Goal: Task Accomplishment & Management: Use online tool/utility

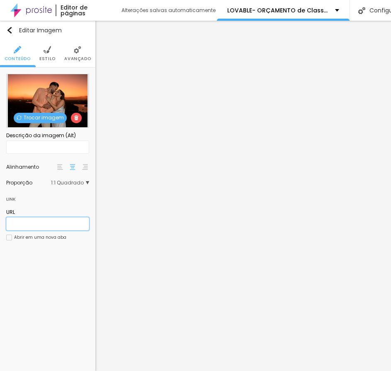
click at [18, 218] on input "text" at bounding box center [47, 223] width 83 height 13
click at [40, 51] on ul "Conteúdo Estilo Avançado" at bounding box center [47, 54] width 95 height 28
click at [49, 54] on li "Estilo" at bounding box center [47, 53] width 16 height 27
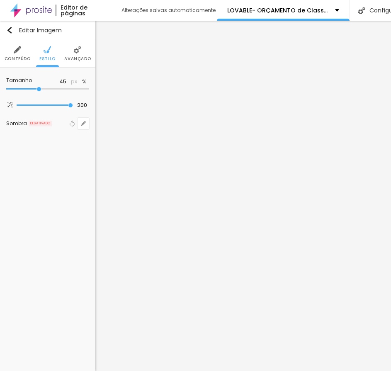
click at [76, 57] on span "Avançado" at bounding box center [77, 59] width 27 height 4
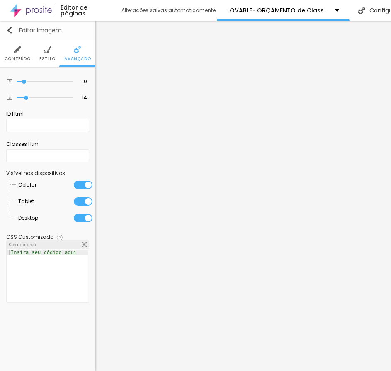
click at [12, 28] on img "button" at bounding box center [9, 30] width 7 height 7
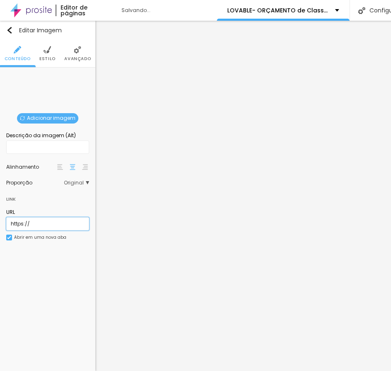
click at [50, 226] on input "https://" at bounding box center [47, 223] width 83 height 13
click at [51, 226] on input "https://" at bounding box center [47, 223] width 83 height 13
paste input "foto-assinatura"
type input "foto-assinatura"
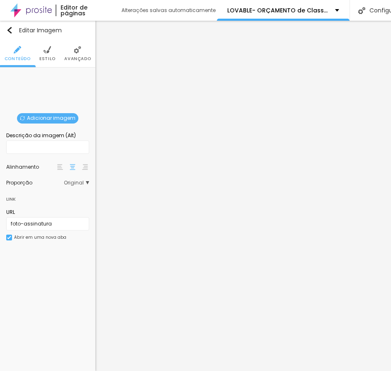
click at [42, 300] on div "Editar Imagem Conteúdo Estilo Avançado Adicionar imagem Descrição da imagem (Al…" at bounding box center [47, 196] width 95 height 350
click at [53, 118] on span "Adicionar imagem" at bounding box center [47, 118] width 61 height 10
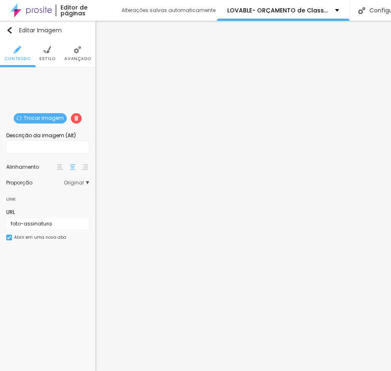
click at [47, 51] on img at bounding box center [46, 49] width 7 height 7
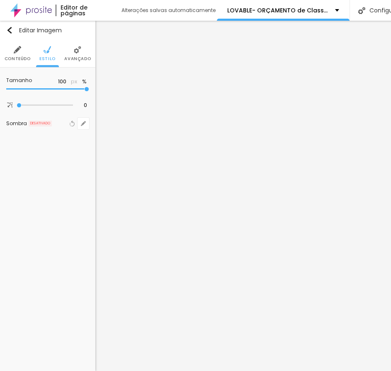
type input "75"
type input "45"
type input "40"
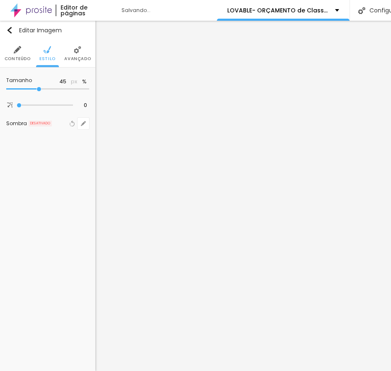
type input "40"
type input "45"
type input "50"
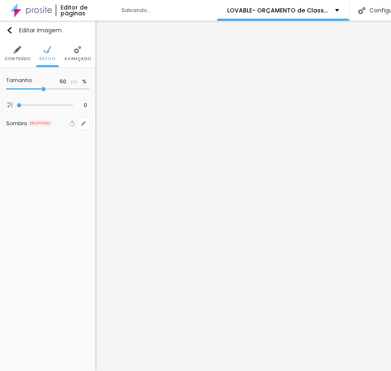
type input "55"
type input "60"
type input "65"
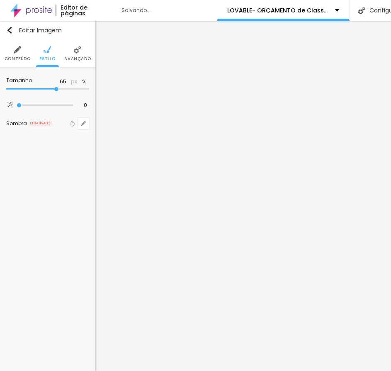
drag, startPoint x: 65, startPoint y: 88, endPoint x: 56, endPoint y: 92, distance: 9.5
type input "65"
click at [56, 91] on input "range" at bounding box center [47, 89] width 83 height 4
click at [84, 62] on li "Avançado" at bounding box center [77, 53] width 27 height 27
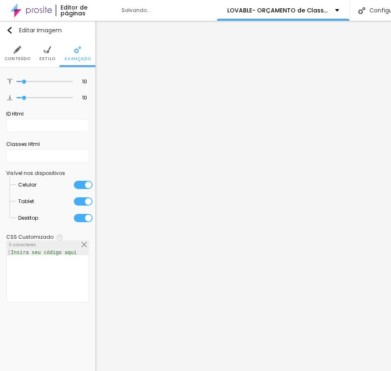
click at [44, 53] on img at bounding box center [46, 49] width 7 height 7
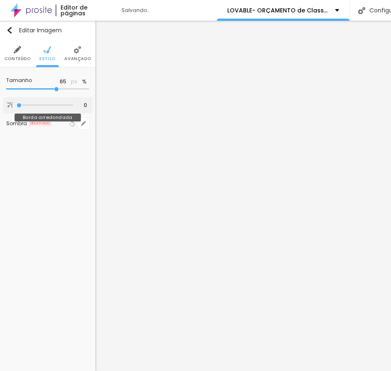
drag, startPoint x: 21, startPoint y: 109, endPoint x: 27, endPoint y: 103, distance: 8.2
click at [40, 105] on div at bounding box center [45, 105] width 56 height 8
type input "63"
type input "130"
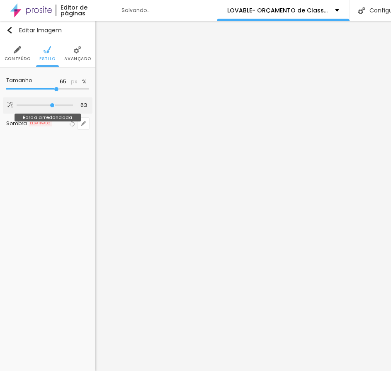
type input "130"
type input "132"
type input "181"
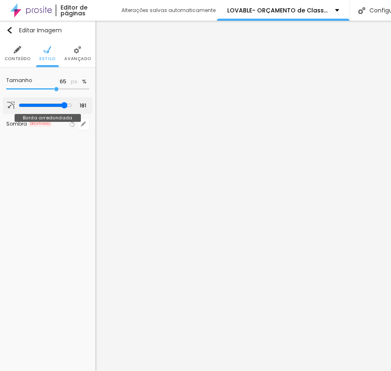
type input "200"
drag, startPoint x: 27, startPoint y: 103, endPoint x: 162, endPoint y: 106, distance: 135.4
click at [73, 106] on input "range" at bounding box center [45, 105] width 56 height 4
type input "186"
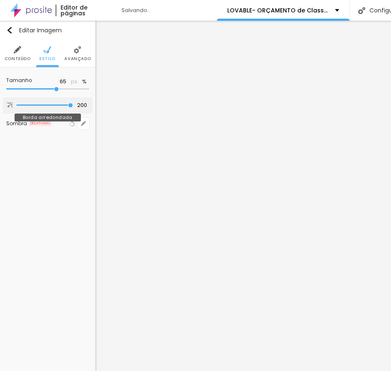
type input "186"
type input "0"
type input "33"
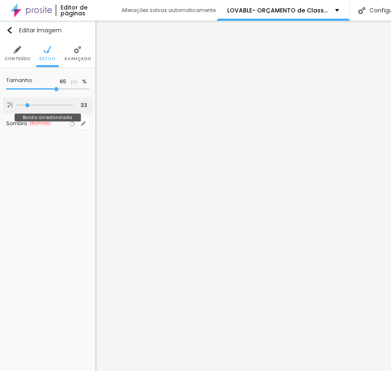
type input "200"
drag, startPoint x: 67, startPoint y: 106, endPoint x: 140, endPoint y: 109, distance: 73.4
click at [73, 107] on input "range" at bounding box center [45, 105] width 56 height 4
type input "10"
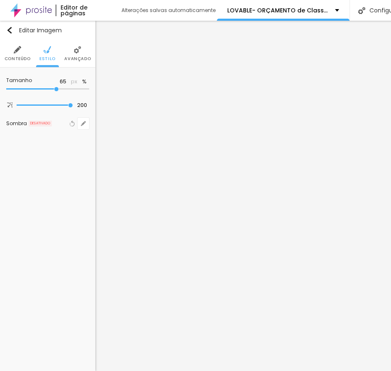
type input "10"
type input "20"
type input "30"
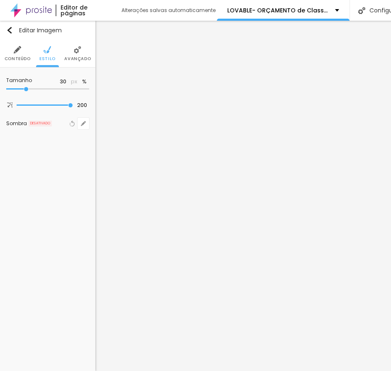
type input "35"
type input "45"
type input "50"
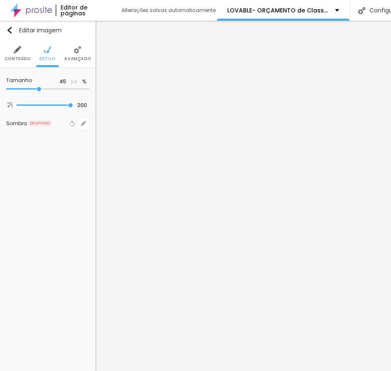
type input "50"
type input "55"
drag, startPoint x: 55, startPoint y: 89, endPoint x: 48, endPoint y: 93, distance: 8.5
type input "55"
click at [48, 91] on input "range" at bounding box center [47, 89] width 83 height 4
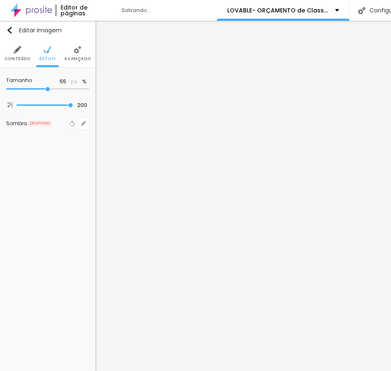
click at [24, 61] on span "Conteúdo" at bounding box center [18, 59] width 26 height 4
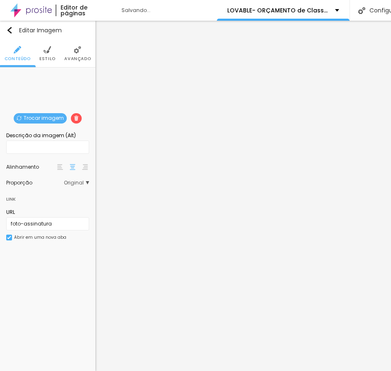
click at [74, 182] on span "Original" at bounding box center [76, 182] width 25 height 5
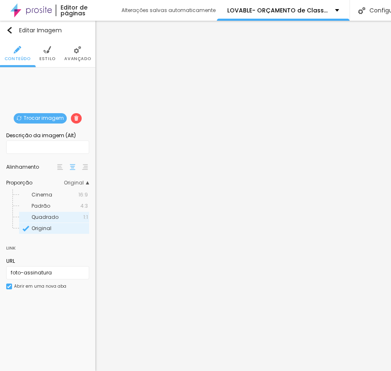
click at [48, 215] on span "Quadrado" at bounding box center [44, 216] width 27 height 7
click at [73, 57] on span "Avançado" at bounding box center [77, 59] width 27 height 4
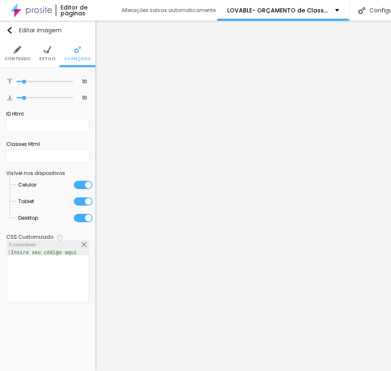
click at [38, 249] on div "1 Insira seu código aqui XXXXXXXXXXXXXXXXXXXXXXXXXXXXXXXXXXXXXXXXXXXXXXXXXX" at bounding box center [48, 275] width 82 height 53
click at [38, 253] on div "Insira seu código aqui" at bounding box center [43, 252] width 73 height 6
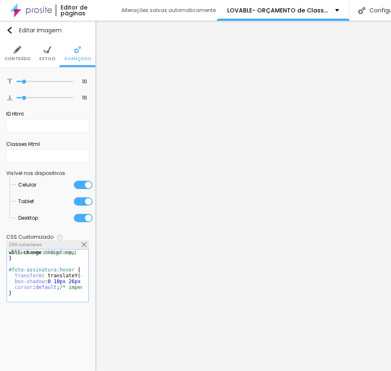
scroll to position [17, 0]
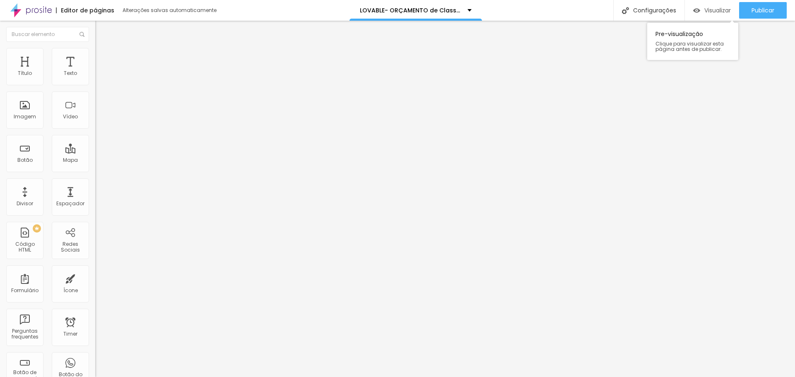
click at [390, 10] on img "button" at bounding box center [696, 10] width 7 height 7
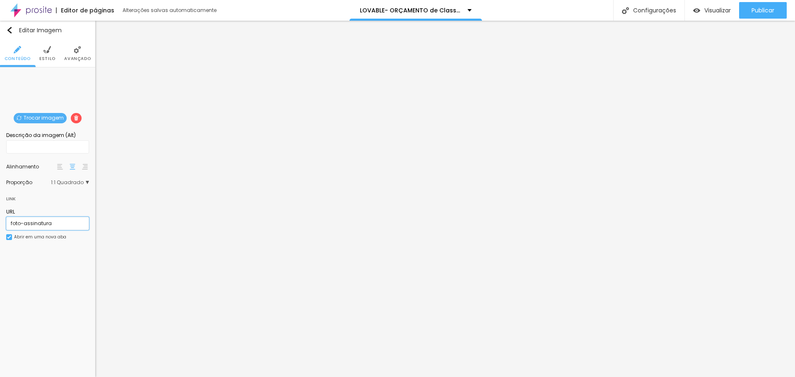
click at [32, 225] on input "foto-assinatura" at bounding box center [47, 223] width 83 height 13
click at [48, 132] on div "Descrição da imagem (Alt)" at bounding box center [47, 135] width 83 height 7
click at [60, 136] on div "Descrição da imagem (Alt)" at bounding box center [47, 135] width 83 height 7
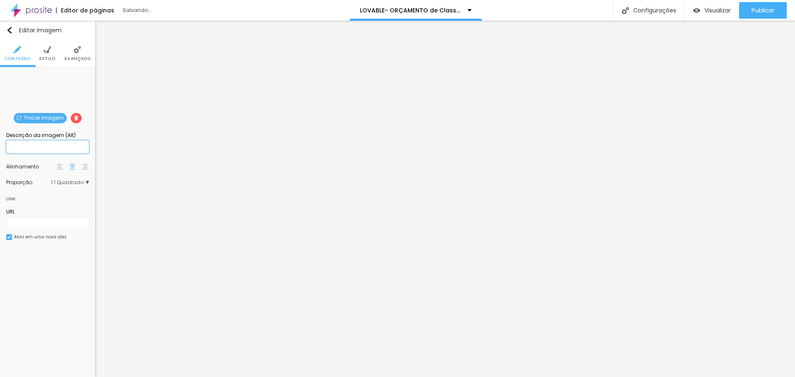
click at [29, 141] on input "text" at bounding box center [47, 146] width 83 height 13
paste input "foto-assinatura"
type input "foto-assinatura"
click at [390, 9] on span "Visualizar" at bounding box center [717, 10] width 27 height 7
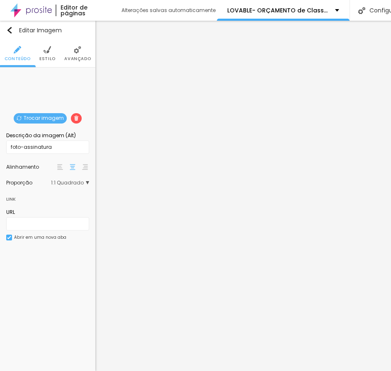
click at [59, 185] on span "1:1 Quadrado" at bounding box center [70, 182] width 38 height 5
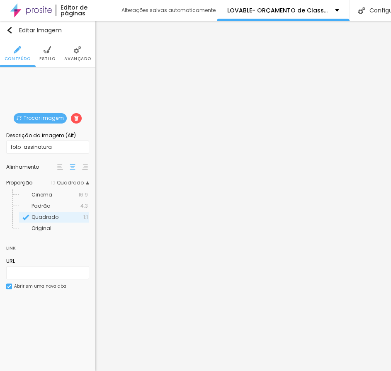
click at [61, 183] on span "1:1 Quadrado" at bounding box center [70, 182] width 38 height 5
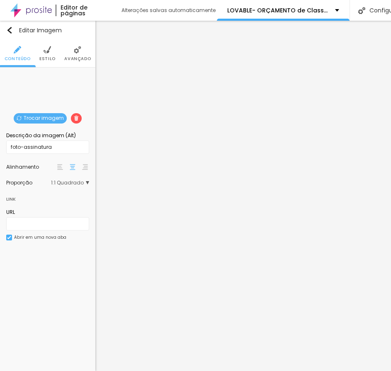
click at [61, 183] on span "1:1 Quadrado" at bounding box center [70, 182] width 38 height 5
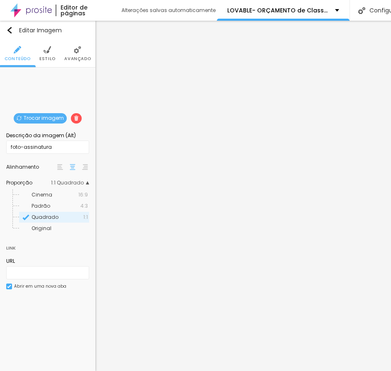
click at [61, 183] on span "1:1 Quadrado" at bounding box center [70, 182] width 38 height 5
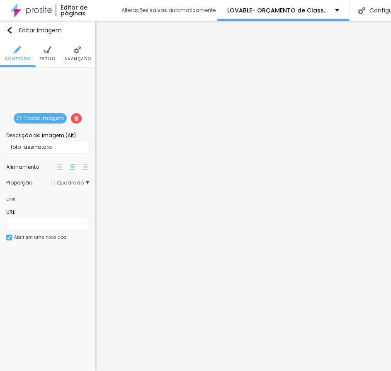
click at [25, 215] on div "URL" at bounding box center [47, 211] width 83 height 7
click at [29, 219] on input "text" at bounding box center [47, 223] width 83 height 13
click at [50, 57] on span "Estilo" at bounding box center [47, 59] width 16 height 4
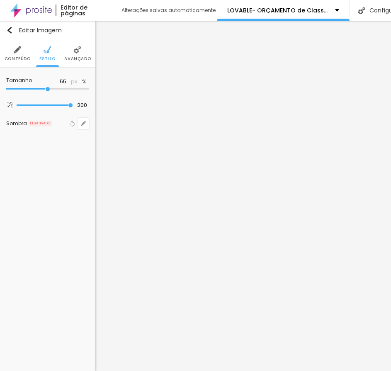
click at [78, 62] on li "Avançado" at bounding box center [77, 53] width 27 height 27
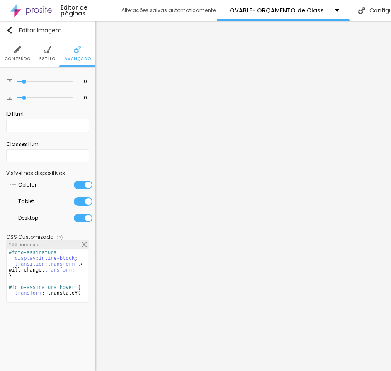
scroll to position [0, 0]
drag, startPoint x: 53, startPoint y: 251, endPoint x: 12, endPoint y: 252, distance: 40.6
click at [12, 252] on div "#foto-assinatura { display : inline-block ; transition : transform .45s ease, b…" at bounding box center [85, 278] width 156 height 58
click at [22, 50] on li "Conteúdo" at bounding box center [18, 53] width 26 height 27
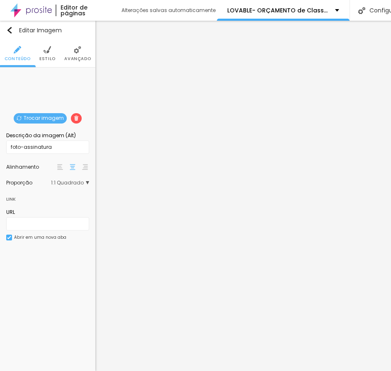
drag, startPoint x: 48, startPoint y: 208, endPoint x: 48, endPoint y: 198, distance: 9.5
click at [48, 208] on div "URL" at bounding box center [47, 211] width 83 height 7
click at [48, 198] on div "Link" at bounding box center [47, 196] width 83 height 15
click at [42, 196] on div "Link" at bounding box center [47, 196] width 83 height 15
click at [47, 217] on div "URL" at bounding box center [47, 219] width 83 height 22
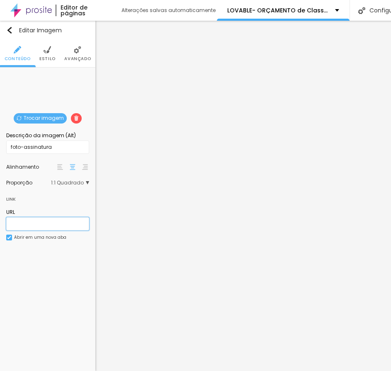
click at [47, 218] on input "text" at bounding box center [47, 223] width 83 height 13
click at [51, 145] on input "foto-assinatura" at bounding box center [47, 146] width 83 height 13
click at [51, 142] on input "foto-assinatura" at bounding box center [47, 146] width 83 height 13
click at [61, 146] on input "foto-assinatura" at bounding box center [47, 146] width 83 height 13
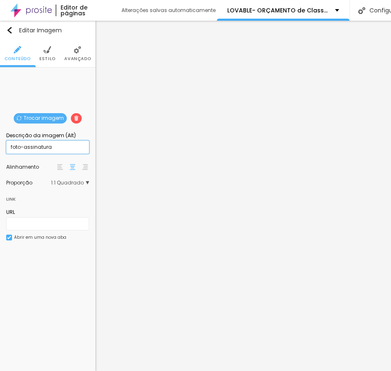
drag, startPoint x: 61, startPoint y: 148, endPoint x: 0, endPoint y: 141, distance: 62.1
click at [0, 141] on html "Editor de páginas Alterações [PERSON_NAME] automaticamente LOVABLE- ORÇAMENTO d…" at bounding box center [195, 185] width 391 height 371
click at [58, 217] on input "text" at bounding box center [47, 223] width 83 height 13
paste input "foto-assinatura"
type input "foto-assinatura"
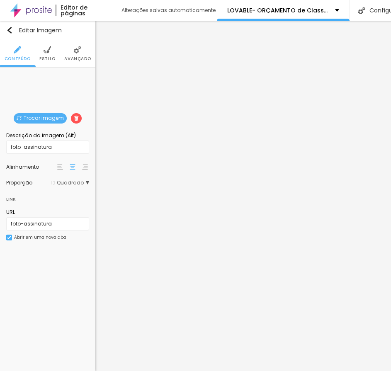
click at [68, 263] on div "Editar Imagem Conteúdo Estilo Avançado Trocar imagem Descrição da imagem (Alt) …" at bounding box center [47, 196] width 95 height 350
click at [10, 239] on img at bounding box center [9, 237] width 4 height 4
click at [42, 226] on input "foto-assinatura" at bounding box center [47, 223] width 83 height 13
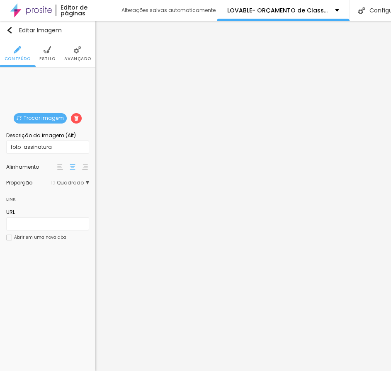
click at [41, 57] on span "Estilo" at bounding box center [47, 59] width 16 height 4
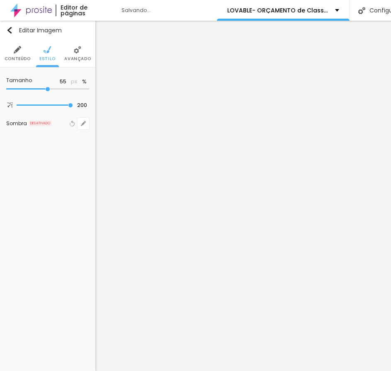
click at [78, 57] on span "Avançado" at bounding box center [77, 59] width 27 height 4
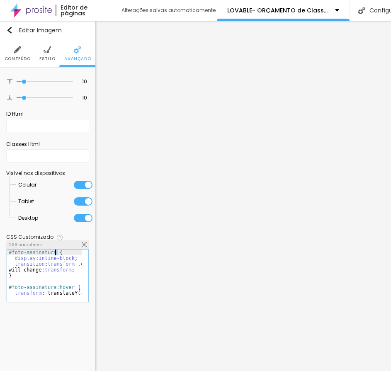
drag, startPoint x: 60, startPoint y: 251, endPoint x: 54, endPoint y: 251, distance: 5.8
click at [54, 251] on div "#foto-assinatura { display : inline-block ; transition : transform .45s ease, b…" at bounding box center [85, 278] width 156 height 58
click at [54, 252] on div "#foto-assinatura { display : inline-block ; transition : transform .45s ease, b…" at bounding box center [44, 272] width 75 height 46
click at [15, 257] on div "{ display : inline-block ; transition : transform .45s ease, box-shadow .45s ea…" at bounding box center [85, 278] width 156 height 58
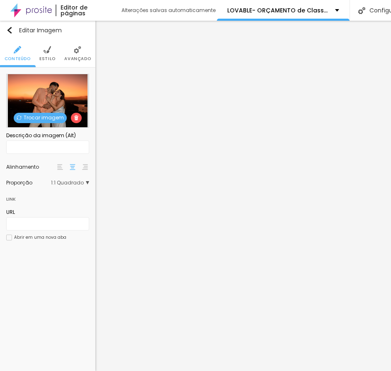
click at [77, 55] on li "Avançado" at bounding box center [77, 53] width 27 height 27
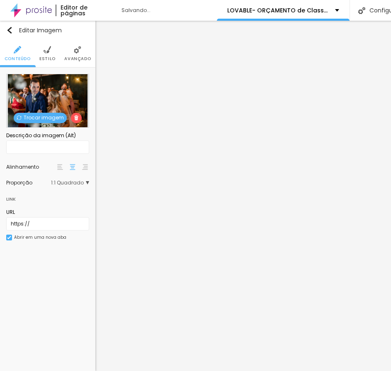
click at [68, 178] on div "Proporção 1:1 Quadrado Cinema 16:9 Padrão 4:3 Quadrado 1:1 Original" at bounding box center [47, 182] width 83 height 13
click at [48, 46] on img at bounding box center [46, 49] width 7 height 7
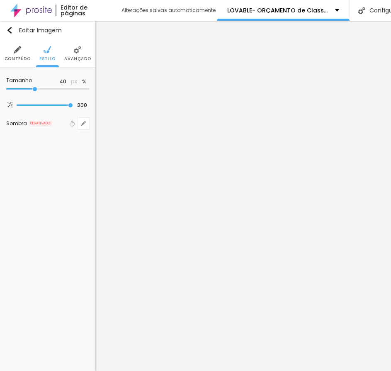
click at [71, 50] on li "Avançado" at bounding box center [77, 53] width 27 height 27
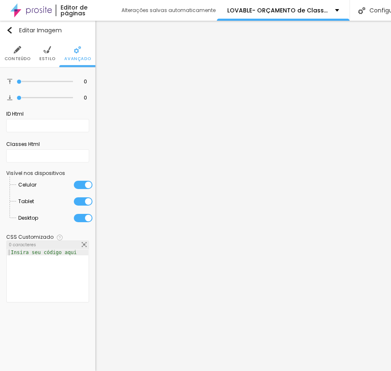
click at [74, 259] on div at bounding box center [47, 281] width 81 height 64
click at [82, 254] on div at bounding box center [47, 281] width 81 height 64
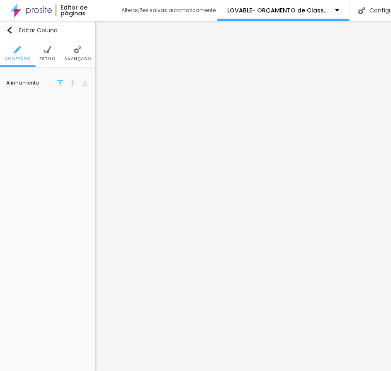
click at [58, 57] on ul "Conteúdo Estilo Avançado" at bounding box center [47, 54] width 95 height 28
click at [45, 57] on span "Estilo" at bounding box center [47, 59] width 16 height 4
click at [77, 59] on span "Avançado" at bounding box center [77, 59] width 27 height 4
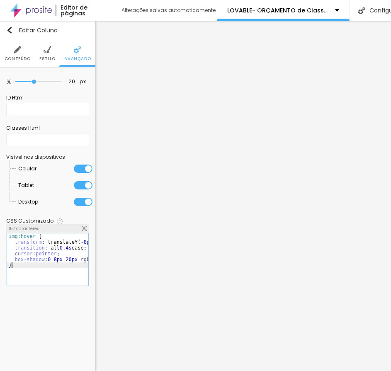
click at [77, 263] on div "img:hover { transform : translateY ( -8px ) scale ( 1.03 ) ; transition : all 0…" at bounding box center [70, 262] width 126 height 58
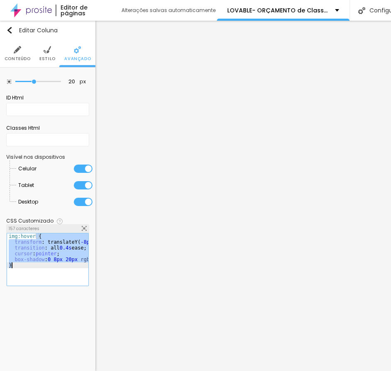
click at [77, 263] on div "img:hover { transform : translateY ( -8px ) scale ( 1.03 ) ; transition : all 0…" at bounding box center [70, 262] width 126 height 58
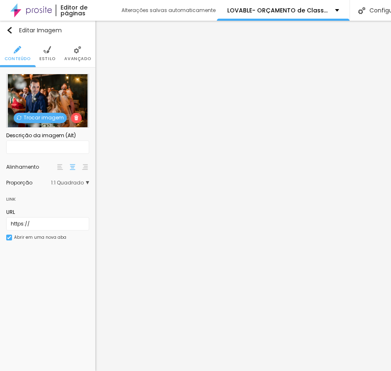
click at [10, 239] on img at bounding box center [9, 237] width 4 height 4
click at [53, 55] on li "Estilo" at bounding box center [47, 53] width 16 height 27
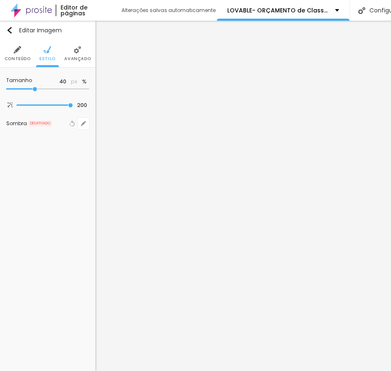
click at [70, 57] on span "Avançado" at bounding box center [77, 59] width 27 height 4
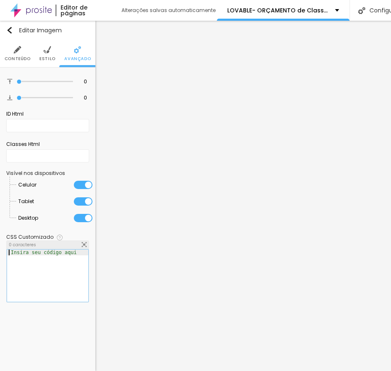
drag, startPoint x: 57, startPoint y: 252, endPoint x: 60, endPoint y: 248, distance: 5.0
click at [58, 252] on div "Insira seu código aqui" at bounding box center [43, 252] width 73 height 6
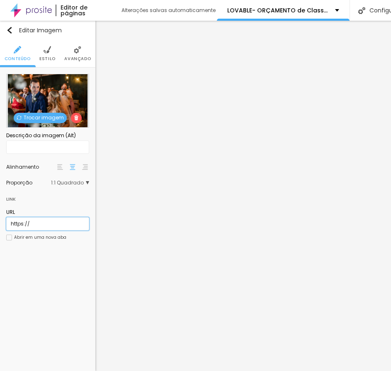
click at [45, 221] on input "https://" at bounding box center [47, 223] width 83 height 13
click at [24, 225] on input "text" at bounding box center [47, 223] width 83 height 13
click at [51, 219] on input "text" at bounding box center [47, 223] width 83 height 13
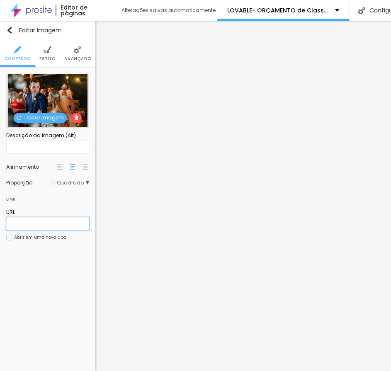
paste input "foto-container"
type input "foto-container"
click at [52, 53] on li "Estilo" at bounding box center [47, 53] width 16 height 27
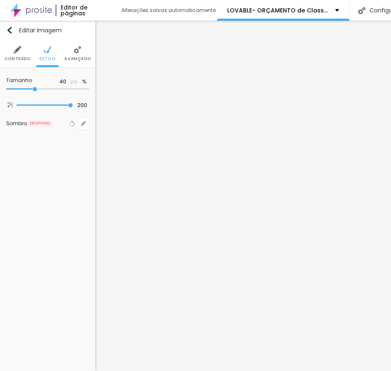
click at [73, 53] on li "Avançado" at bounding box center [77, 53] width 27 height 27
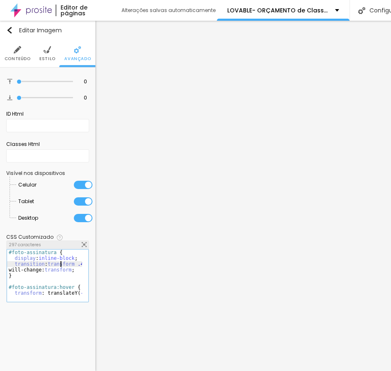
click at [61, 263] on div "#foto-assinatura { display : inline-block ; transition : transform .45s ease, b…" at bounding box center [85, 278] width 156 height 58
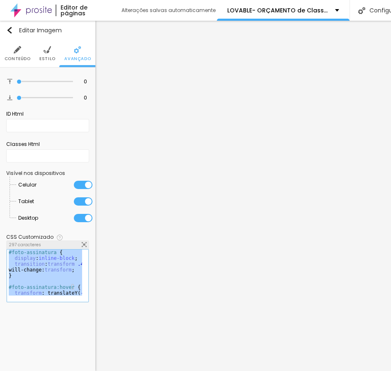
click at [61, 263] on div "#foto-assinatura { display : inline-block ; transition : transform .45s ease, b…" at bounding box center [85, 278] width 156 height 58
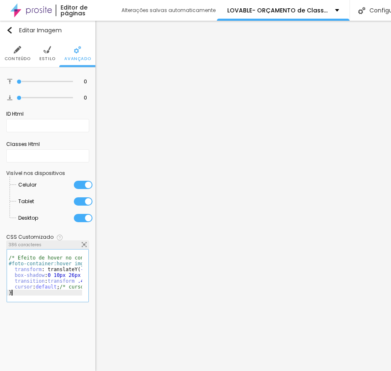
scroll to position [29, 0]
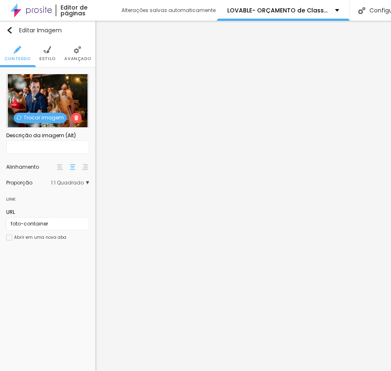
click at [47, 49] on li "Estilo" at bounding box center [47, 53] width 16 height 27
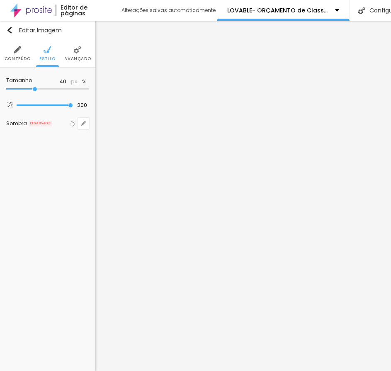
click at [80, 57] on span "Avançado" at bounding box center [77, 59] width 27 height 4
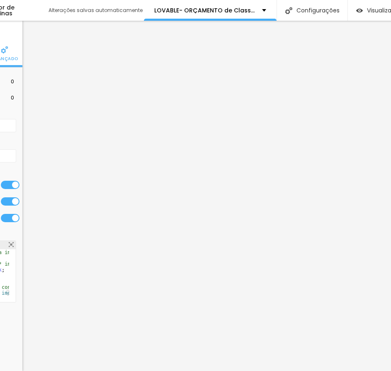
scroll to position [0, 106]
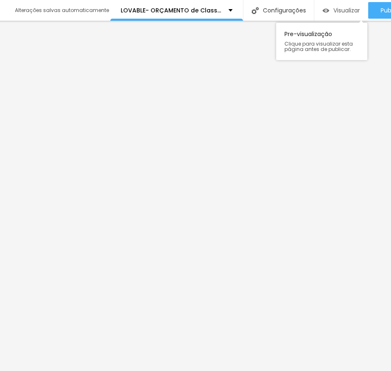
click at [348, 9] on span "Visualizar" at bounding box center [346, 10] width 27 height 7
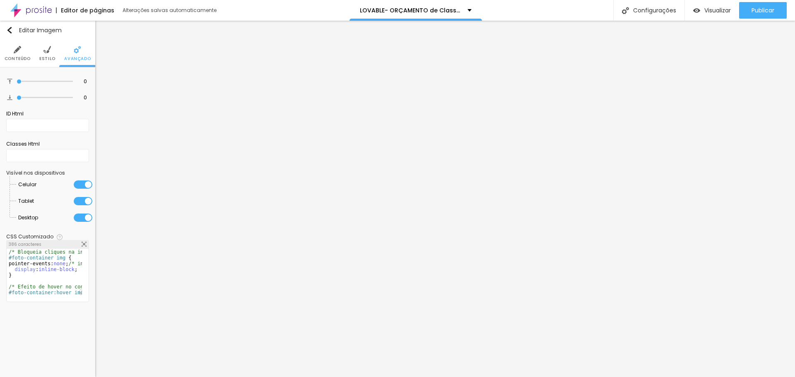
click at [65, 262] on div "/* Bloqueia cliques na imagem */ #foto-container img { pointer-events: none ; /…" at bounding box center [85, 278] width 156 height 58
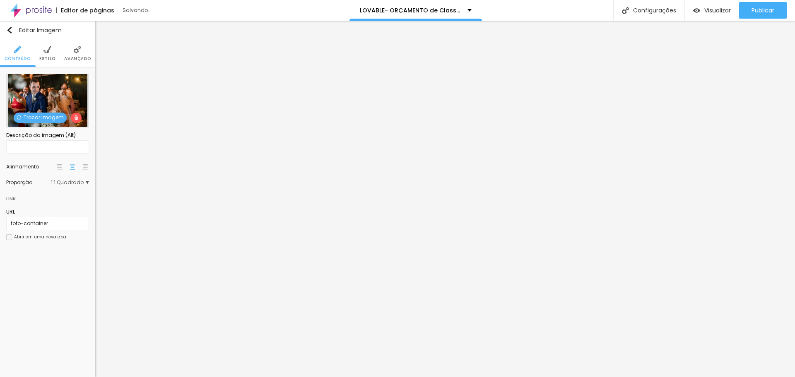
click at [48, 48] on img at bounding box center [46, 49] width 7 height 7
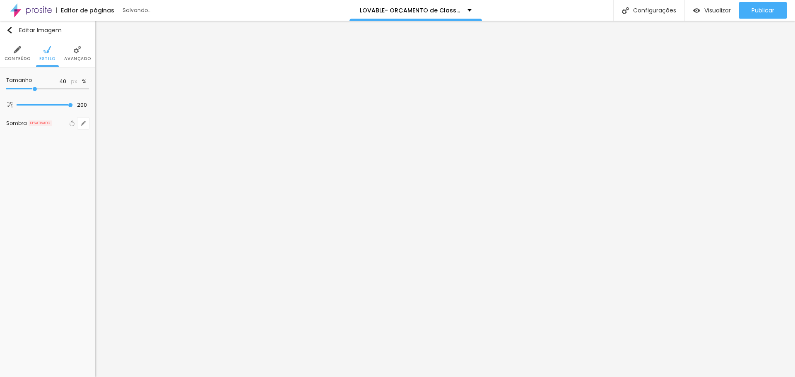
click at [71, 53] on li "Avançado" at bounding box center [77, 53] width 27 height 27
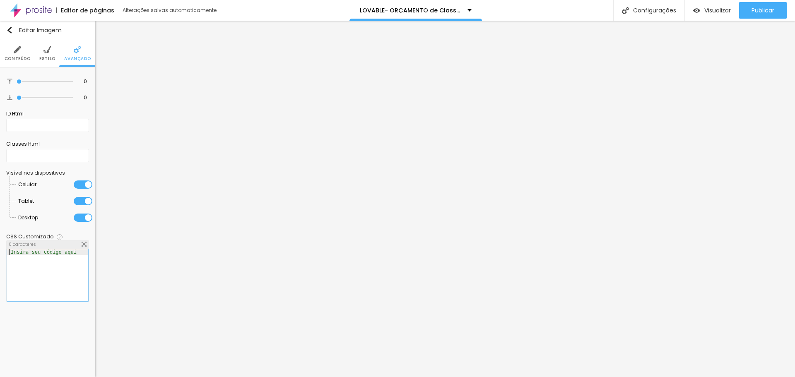
click at [36, 257] on div at bounding box center [47, 281] width 81 height 64
click at [51, 54] on li "Estilo" at bounding box center [47, 53] width 16 height 27
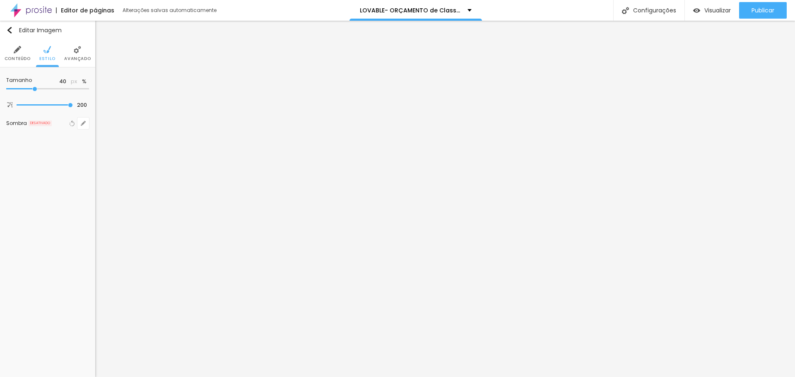
click at [25, 52] on li "Conteúdo" at bounding box center [18, 53] width 26 height 27
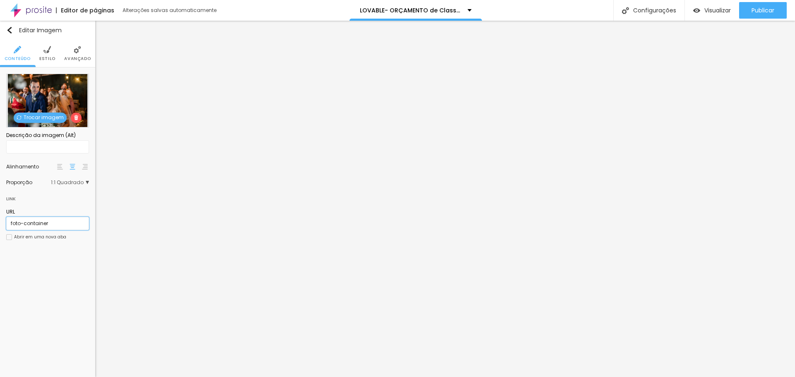
click at [45, 226] on input "foto-container" at bounding box center [47, 223] width 83 height 13
click at [46, 226] on input "foto-container" at bounding box center [47, 223] width 83 height 13
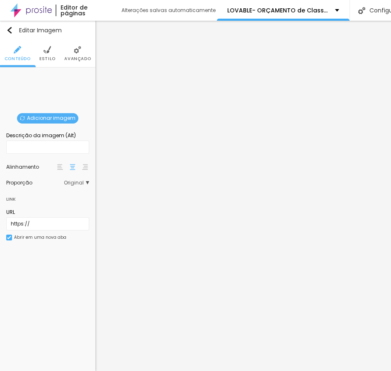
click at [75, 46] on li "Avançado" at bounding box center [77, 53] width 27 height 27
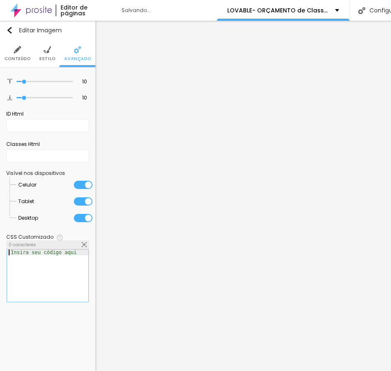
click at [38, 259] on div at bounding box center [47, 281] width 81 height 64
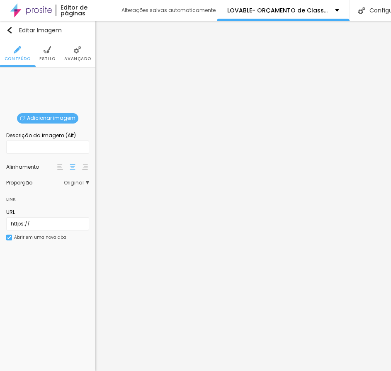
click at [74, 60] on span "Avançado" at bounding box center [77, 59] width 27 height 4
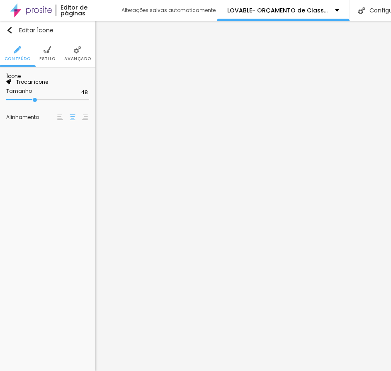
click at [60, 58] on ul "Conteúdo Estilo Avançado" at bounding box center [47, 54] width 95 height 28
click at [65, 57] on span "Avançado" at bounding box center [77, 59] width 27 height 4
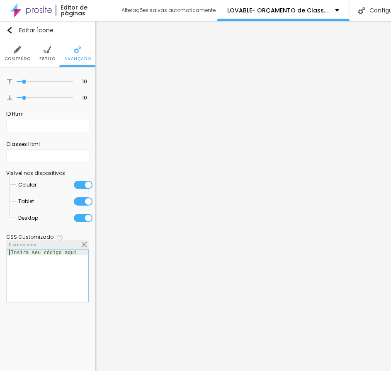
click at [38, 251] on div "Insira seu código aqui" at bounding box center [43, 252] width 73 height 6
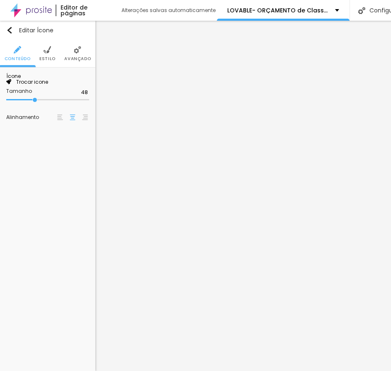
click at [77, 57] on span "Avançado" at bounding box center [77, 59] width 27 height 4
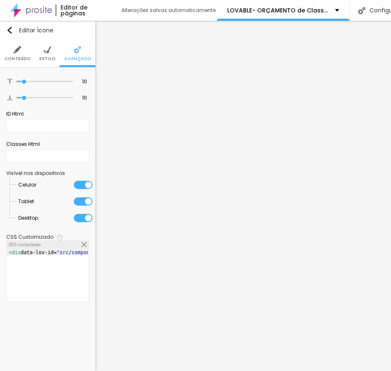
click at [29, 249] on div "< div data-lov-id= "src/components/Differentials.tsx:46:14" data-lov-name= "div…" at bounding box center [48, 275] width 82 height 53
click at [29, 249] on div "1 < div data-lov-id= "src/components/Differentials.tsx:46:14" data-lov-name= "d…" at bounding box center [48, 275] width 82 height 53
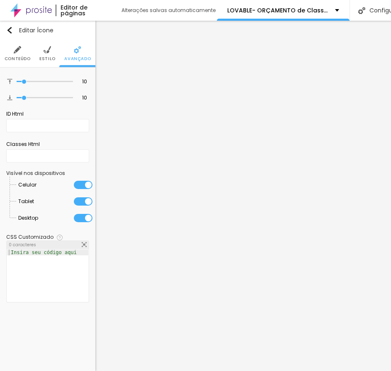
click at [34, 59] on ul "Conteúdo Estilo Avançado" at bounding box center [47, 54] width 95 height 28
click at [48, 47] on img at bounding box center [46, 49] width 7 height 7
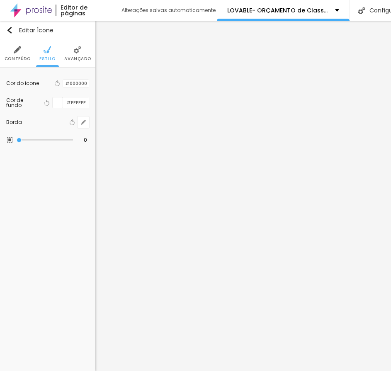
click at [27, 59] on span "Conteúdo" at bounding box center [18, 59] width 26 height 4
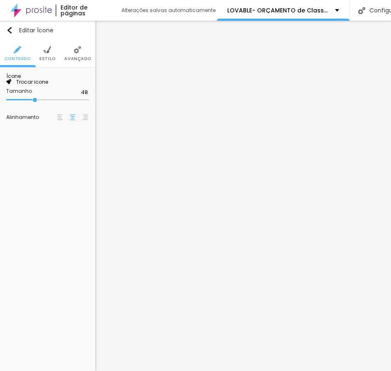
click at [48, 85] on span "Trocar icone" at bounding box center [29, 81] width 37 height 7
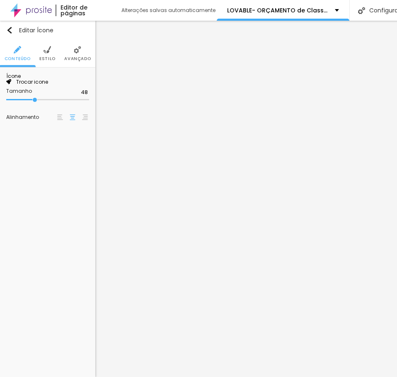
scroll to position [222, 325]
type input "camer"
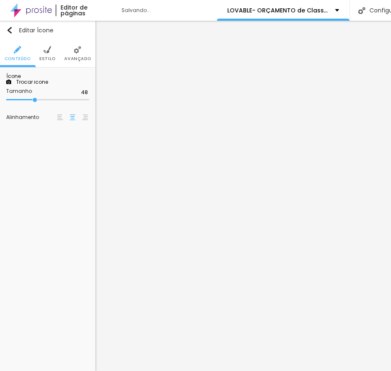
click at [51, 65] on li "Estilo" at bounding box center [47, 53] width 16 height 27
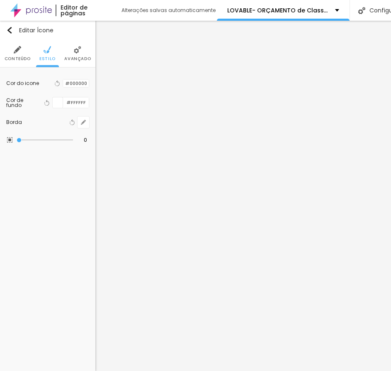
click at [63, 84] on div at bounding box center [63, 84] width 0 height 8
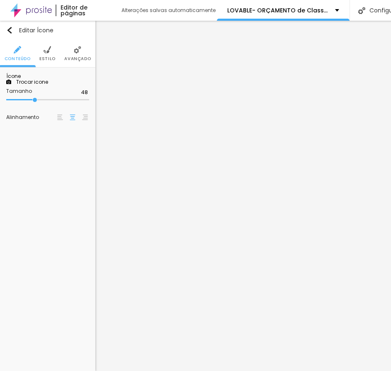
click at [55, 55] on ul "Conteúdo Estilo Avançado" at bounding box center [47, 54] width 95 height 28
click at [45, 51] on img at bounding box center [46, 49] width 7 height 7
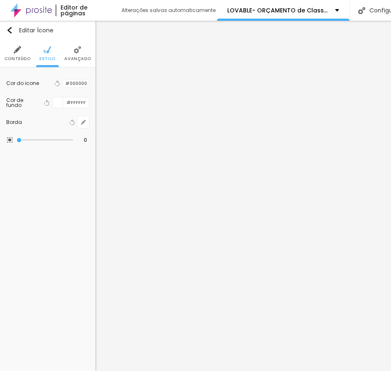
click at [63, 84] on div at bounding box center [63, 84] width 0 height 8
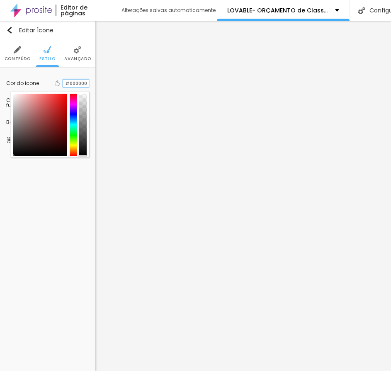
click at [75, 82] on input "#000000" at bounding box center [76, 84] width 26 height 8
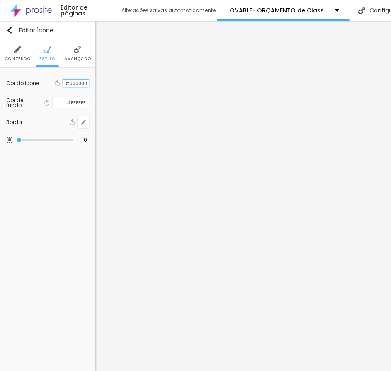
click at [75, 82] on input "#000000" at bounding box center [76, 84] width 26 height 8
paste input "E9BE12"
type input "#000000"
click at [76, 104] on input "#FFFFFF" at bounding box center [76, 102] width 26 height 10
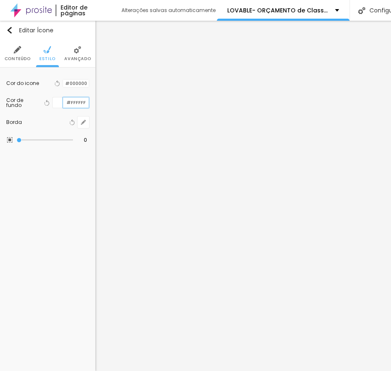
click at [76, 104] on input "#FFFFFF" at bounding box center [76, 102] width 26 height 10
paste input "E9BE12"
type input "#E9BE12"
click at [83, 123] on icon "button" at bounding box center [83, 122] width 3 height 3
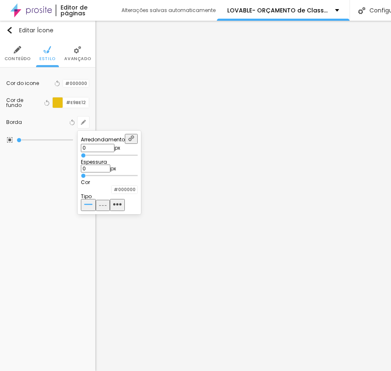
type input "3"
type input "22"
type input "99"
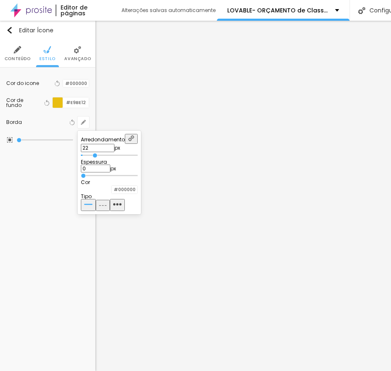
type input "99"
type input "100"
drag, startPoint x: 92, startPoint y: 152, endPoint x: 229, endPoint y: 152, distance: 136.3
type input "100"
click at [137, 153] on input "range" at bounding box center [109, 155] width 57 height 4
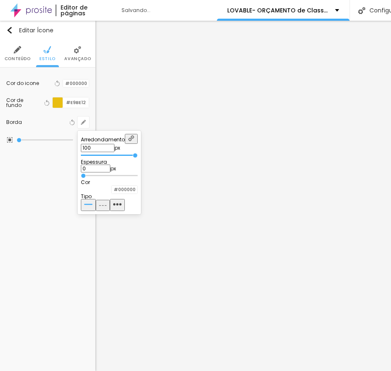
click at [91, 177] on input "range" at bounding box center [109, 176] width 57 height 4
click at [152, 88] on div at bounding box center [195, 185] width 391 height 371
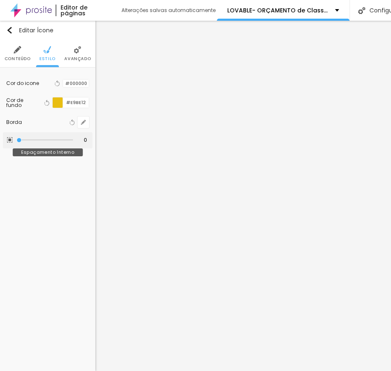
type input "10"
type input "30"
type input "15"
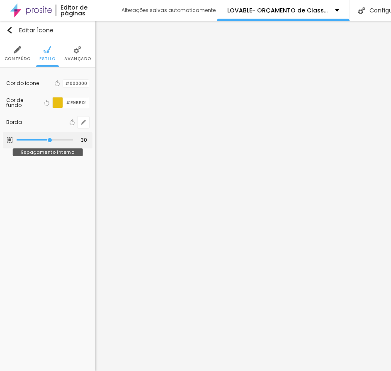
type input "15"
type input "10"
drag, startPoint x: 19, startPoint y: 140, endPoint x: 29, endPoint y: 143, distance: 10.9
type input "10"
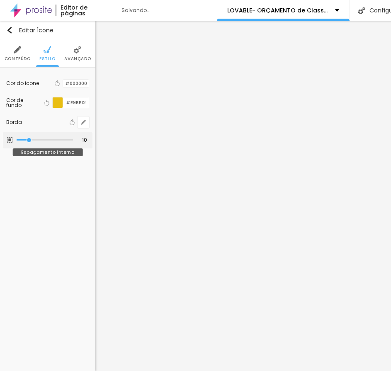
click at [29, 142] on input "range" at bounding box center [45, 140] width 56 height 4
click at [81, 123] on icon "button" at bounding box center [83, 122] width 5 height 5
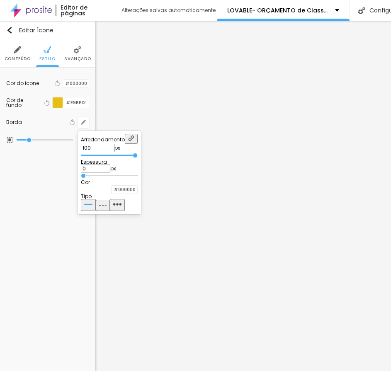
type input "2"
type input "10"
drag, startPoint x: 92, startPoint y: 176, endPoint x: 221, endPoint y: 176, distance: 129.6
type input "10"
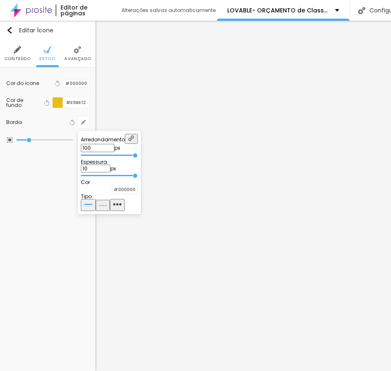
click at [137, 176] on input "range" at bounding box center [109, 176] width 57 height 4
click at [181, 96] on div at bounding box center [195, 185] width 391 height 371
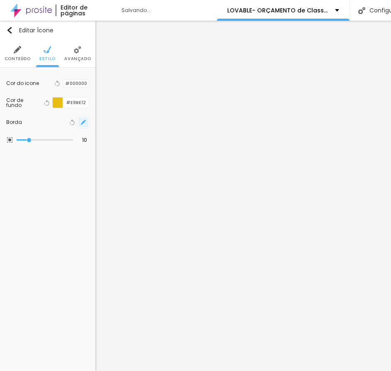
click at [81, 121] on icon "button" at bounding box center [83, 122] width 5 height 5
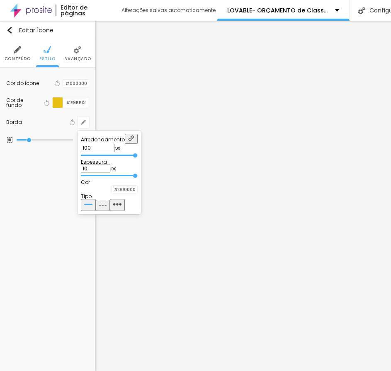
type input "6"
type input "0"
drag, startPoint x: 184, startPoint y: 176, endPoint x: 0, endPoint y: 184, distance: 184.5
type input "0"
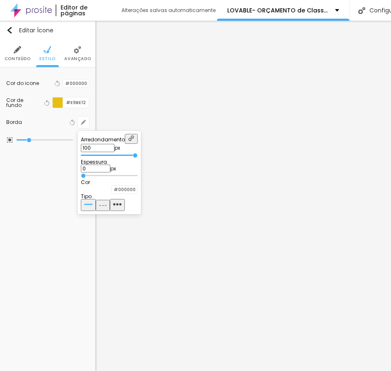
click at [81, 178] on input "range" at bounding box center [109, 176] width 57 height 4
click at [156, 99] on div at bounding box center [195, 185] width 391 height 371
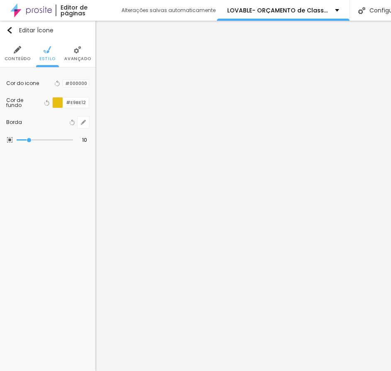
click at [19, 54] on li "Conteúdo" at bounding box center [18, 53] width 26 height 27
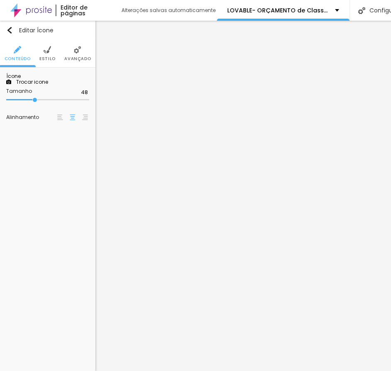
type input "40"
type input "28"
type input "20"
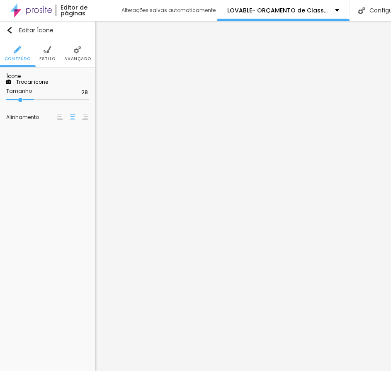
type input "20"
type input "18"
type input "20"
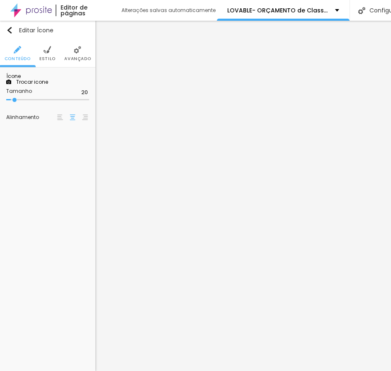
type input "22"
type input "24"
type input "26"
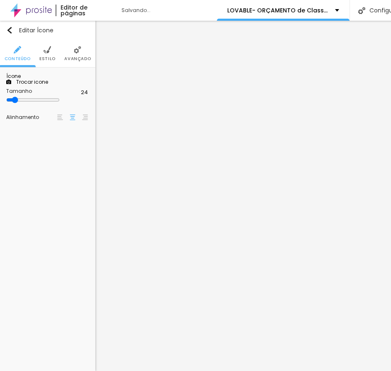
type input "26"
type input "28"
type input "30"
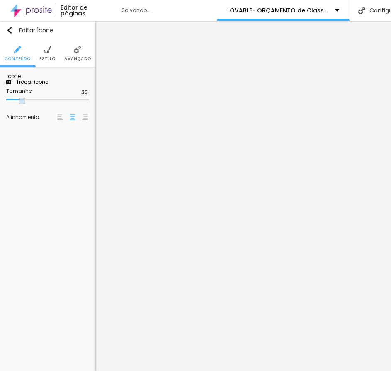
type input "32"
type input "36"
type input "38"
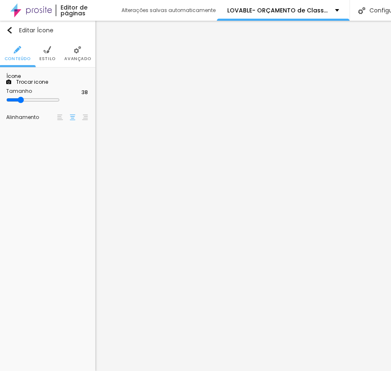
drag, startPoint x: 34, startPoint y: 155, endPoint x: 28, endPoint y: 157, distance: 6.2
type input "38"
click at [28, 103] on input "range" at bounding box center [32, 99] width 53 height 7
click at [84, 96] on input "38" at bounding box center [82, 93] width 14 height 8
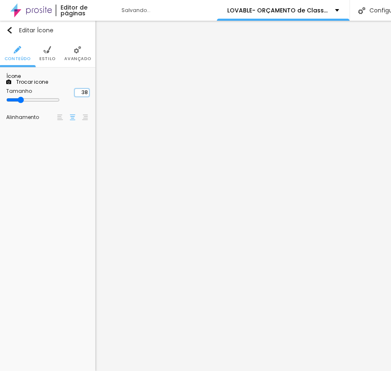
click at [84, 96] on input "38" at bounding box center [82, 93] width 14 height 8
type input "4"
type input "12"
type input "40"
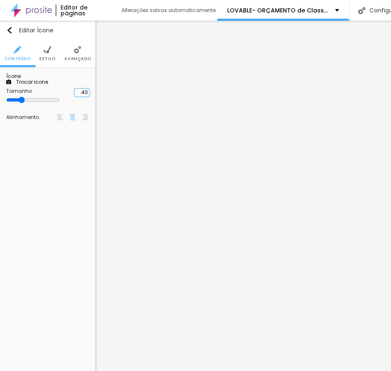
type input "40"
click at [53, 54] on li "Estilo" at bounding box center [47, 53] width 16 height 27
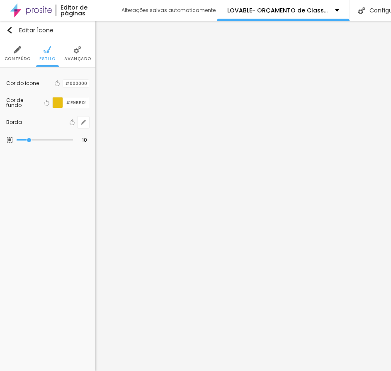
click at [78, 60] on span "Avançado" at bounding box center [77, 59] width 27 height 4
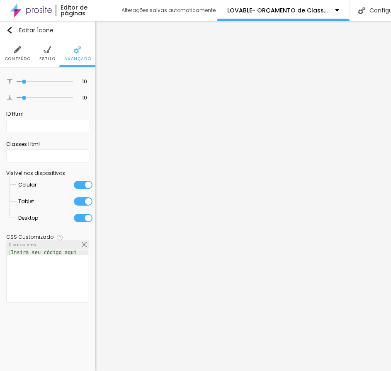
click at [16, 53] on img at bounding box center [17, 49] width 7 height 7
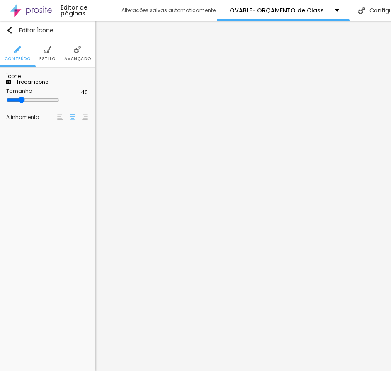
click at [48, 54] on li "Estilo" at bounding box center [47, 53] width 16 height 27
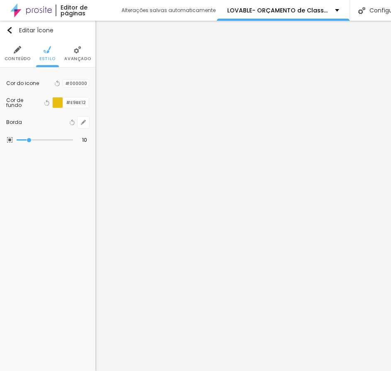
click at [76, 50] on img at bounding box center [77, 49] width 7 height 7
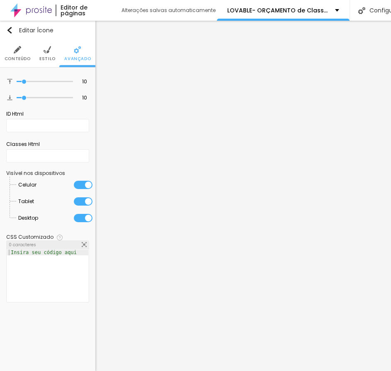
click at [37, 251] on div "Insira seu código aqui" at bounding box center [43, 252] width 73 height 6
click at [43, 121] on input "text" at bounding box center [47, 125] width 83 height 13
click at [35, 120] on input "text" at bounding box center [47, 125] width 83 height 13
paste input "foto-assinatura"
type input "foto-assinatura"
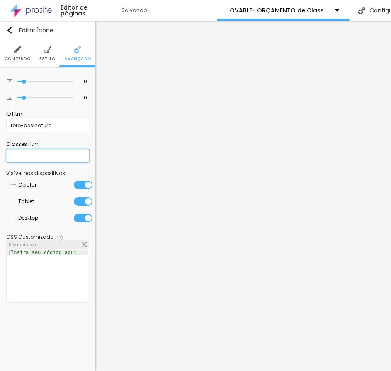
click at [35, 154] on input "text" at bounding box center [47, 155] width 83 height 13
click at [64, 253] on div "Insira seu código aqui" at bounding box center [43, 252] width 73 height 6
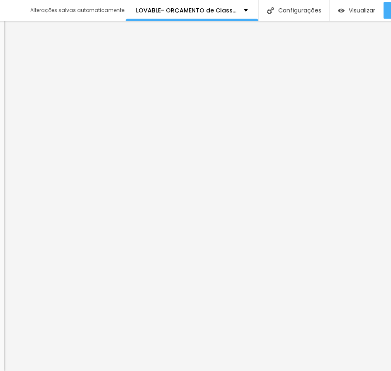
scroll to position [0, 107]
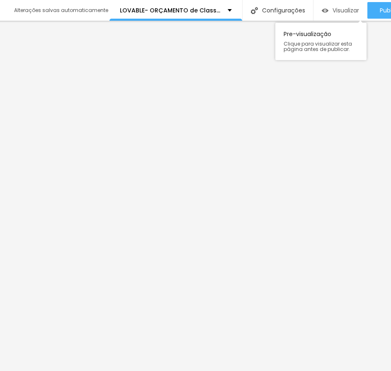
click at [345, 11] on span "Visualizar" at bounding box center [345, 10] width 27 height 7
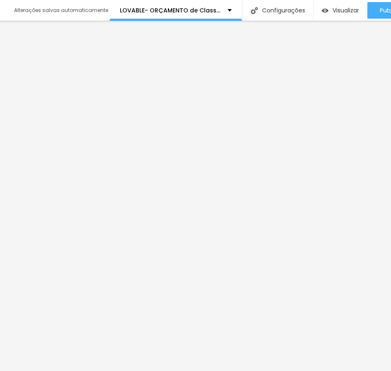
scroll to position [0, 0]
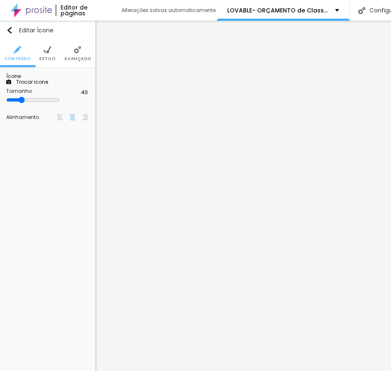
click at [50, 57] on span "Estilo" at bounding box center [47, 59] width 16 height 4
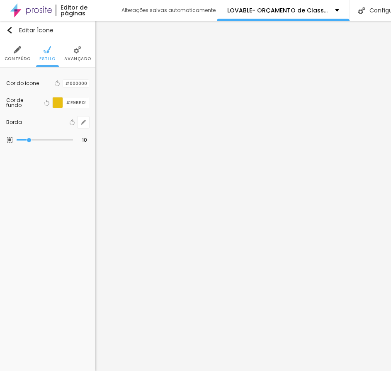
click at [81, 57] on span "Avançado" at bounding box center [77, 59] width 27 height 4
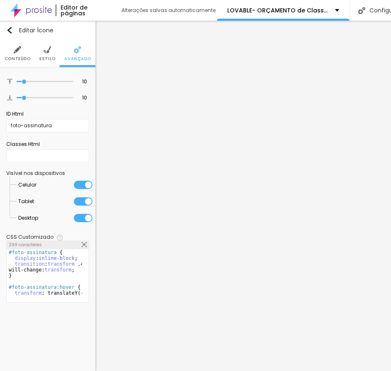
click at [45, 50] on img at bounding box center [46, 49] width 7 height 7
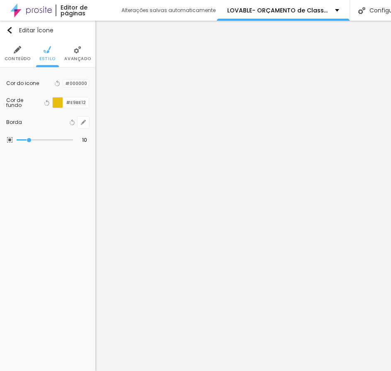
click at [14, 53] on li "Conteúdo" at bounding box center [18, 53] width 26 height 27
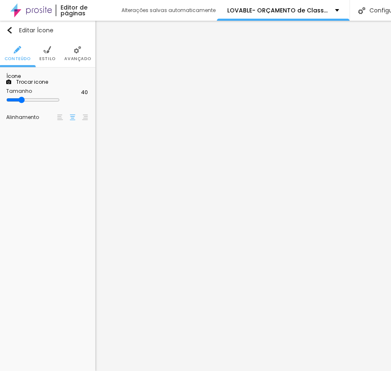
click at [48, 51] on img at bounding box center [46, 49] width 7 height 7
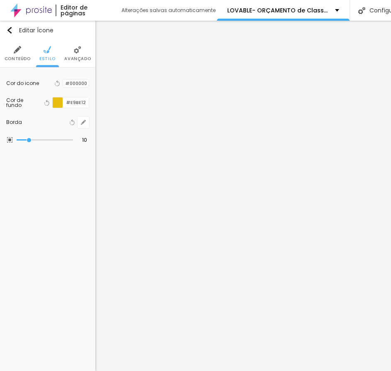
click at [75, 54] on li "Avançado" at bounding box center [77, 53] width 27 height 27
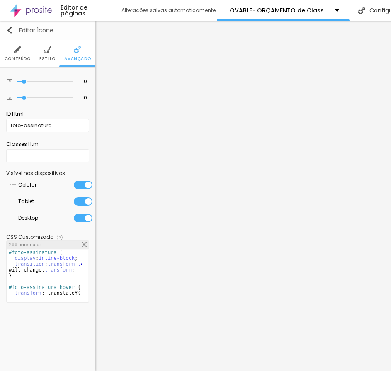
click at [14, 27] on div "Editar Ícone" at bounding box center [29, 30] width 47 height 7
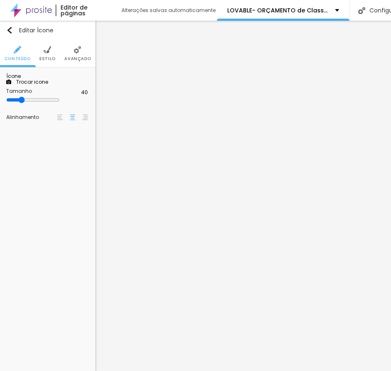
click at [50, 52] on img at bounding box center [46, 49] width 7 height 7
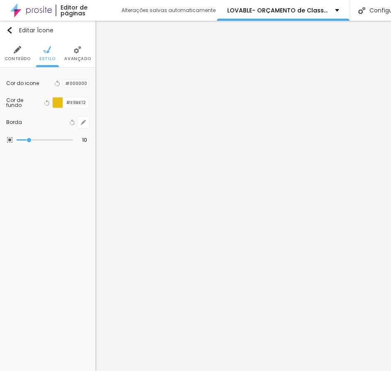
click at [76, 53] on img at bounding box center [77, 49] width 7 height 7
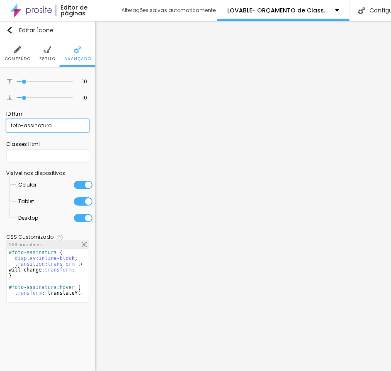
click at [34, 128] on input "foto-assinatura" at bounding box center [47, 125] width 83 height 13
paste input "img-bounce"
type input "img-bounce"
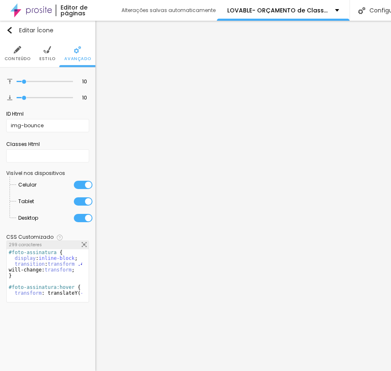
click at [43, 266] on div "#foto-assinatura { display : inline-block ; transition : transform .45s ease, b…" at bounding box center [85, 278] width 156 height 58
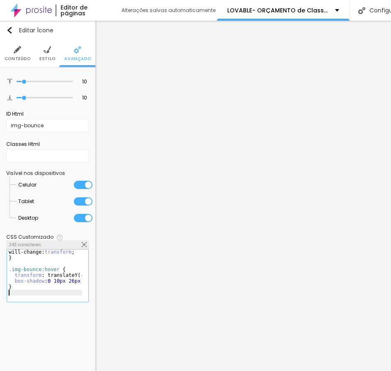
scroll to position [18, 0]
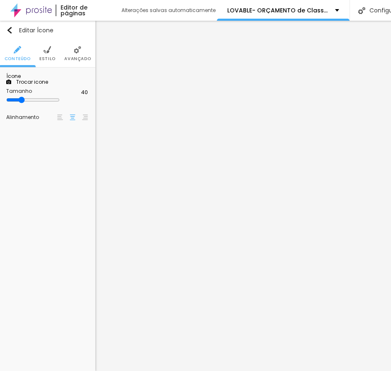
click at [39, 52] on ul "Conteúdo Estilo Avançado" at bounding box center [47, 54] width 95 height 28
click at [55, 52] on ul "Conteúdo Estilo Avançado" at bounding box center [47, 54] width 95 height 28
click at [52, 52] on li "Estilo" at bounding box center [47, 53] width 16 height 27
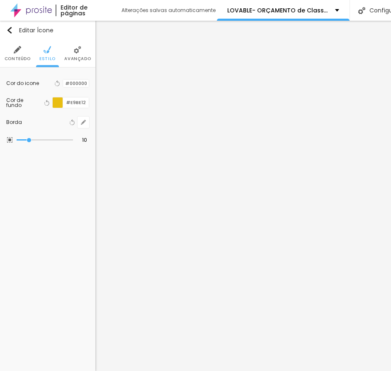
click at [74, 57] on span "Avançado" at bounding box center [77, 59] width 27 height 4
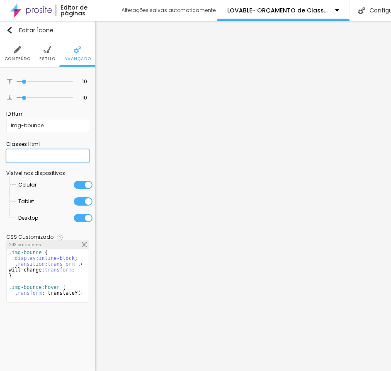
click at [29, 152] on input "text" at bounding box center [47, 155] width 83 height 13
click at [38, 128] on input "img-bounce" at bounding box center [47, 125] width 83 height 13
paste input "<img src="banner.jpg" class="efeito-hover">"
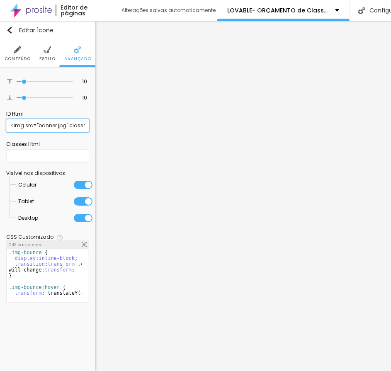
scroll to position [0, 35]
type input "<img src="banner.jpg" class="efeito-hover">"
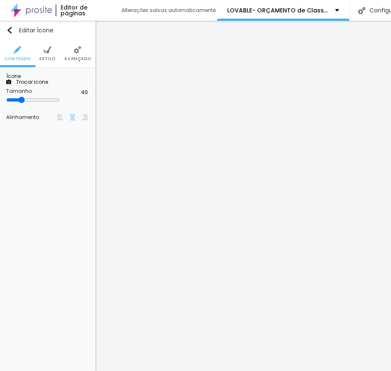
click at [52, 55] on li "Estilo" at bounding box center [47, 53] width 16 height 27
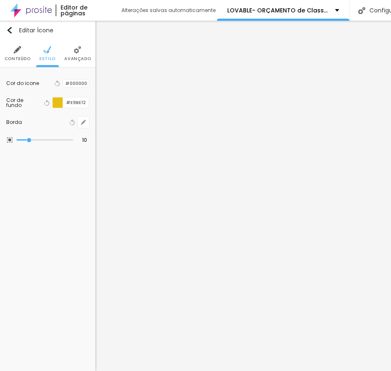
click at [70, 45] on li "Avançado" at bounding box center [77, 53] width 27 height 27
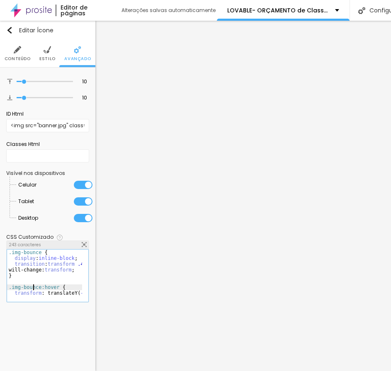
click at [33, 285] on div ".img-bounce { display : inline-block ; transition : transform .45s ease, box-sh…" at bounding box center [85, 278] width 156 height 58
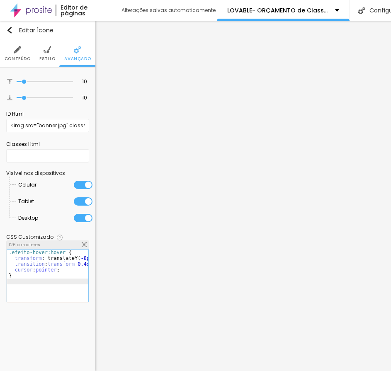
click at [46, 320] on div "Editar Ícone Conteúdo Estilo Avançado 10 Espaço de cima 10 Espaço de baixo ID H…" at bounding box center [47, 196] width 95 height 350
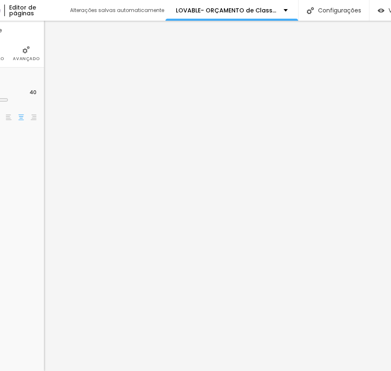
scroll to position [0, 54]
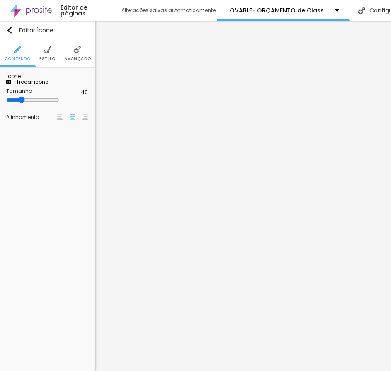
click at [44, 52] on img at bounding box center [46, 49] width 7 height 7
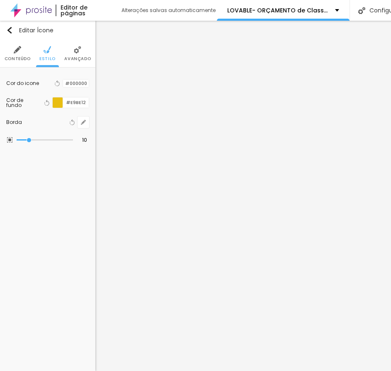
click at [73, 57] on span "Avançado" at bounding box center [77, 59] width 27 height 4
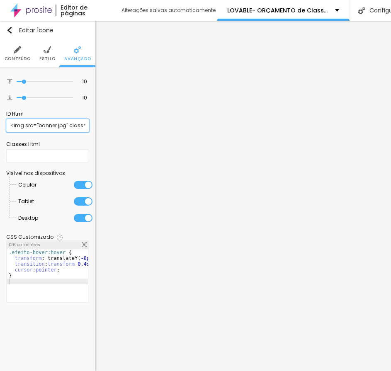
click at [42, 124] on input "<img src="banner.jpg" class="efeito-hover">" at bounding box center [47, 125] width 83 height 13
click at [39, 154] on input "text" at bounding box center [47, 155] width 83 height 13
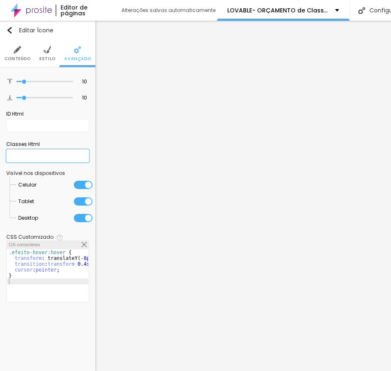
click at [39, 154] on input "text" at bounding box center [47, 155] width 83 height 13
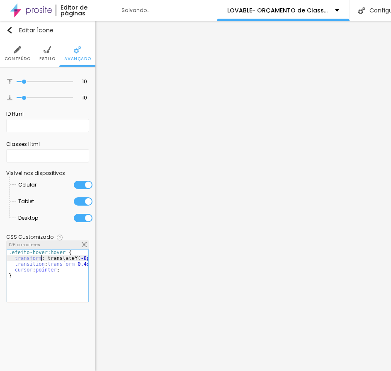
click at [41, 260] on div ".efeito-hover:hover { transform : translateY ( -8px ) scale ( 1.03 ) ; transiti…" at bounding box center [66, 278] width 118 height 58
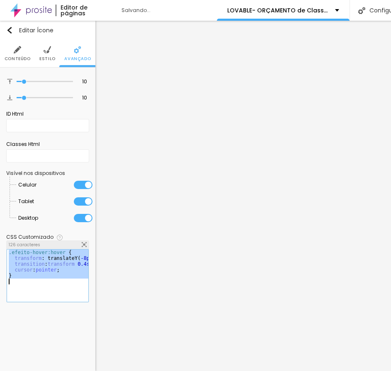
click at [41, 260] on div ".efeito-hover:hover { transform : translateY ( -8px ) scale ( 1.03 ) ; transiti…" at bounding box center [66, 278] width 118 height 58
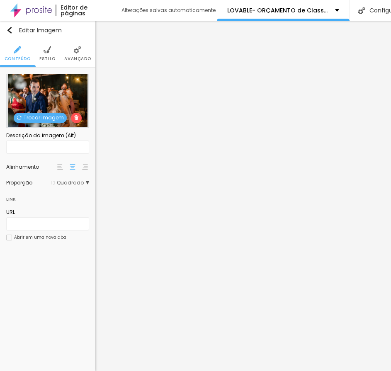
click at [48, 57] on span "Estilo" at bounding box center [47, 59] width 16 height 4
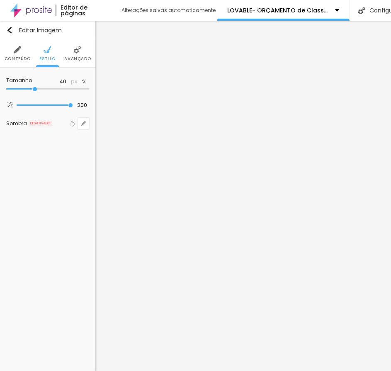
click at [84, 57] on span "Avançado" at bounding box center [77, 59] width 27 height 4
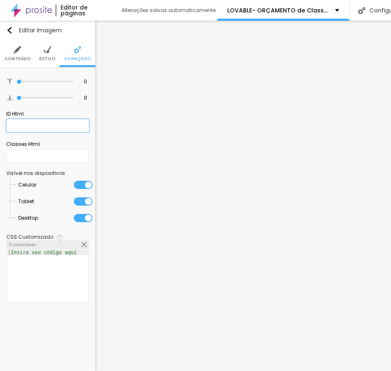
click at [48, 125] on input "text" at bounding box center [47, 125] width 83 height 13
type input "foto-assinatura"
click at [35, 127] on input "foto-assinatura" at bounding box center [47, 125] width 83 height 13
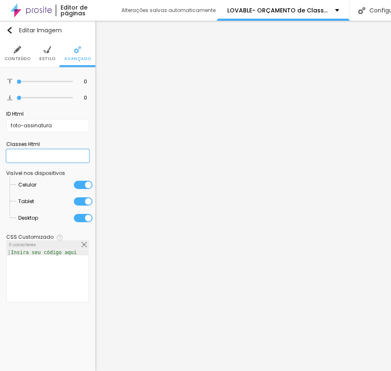
click at [40, 156] on input "text" at bounding box center [47, 155] width 83 height 13
click at [40, 257] on div at bounding box center [47, 281] width 81 height 64
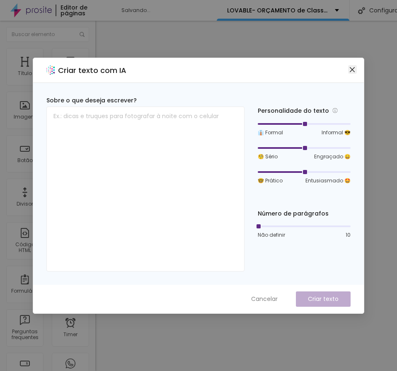
click at [351, 70] on icon "close" at bounding box center [352, 69] width 7 height 7
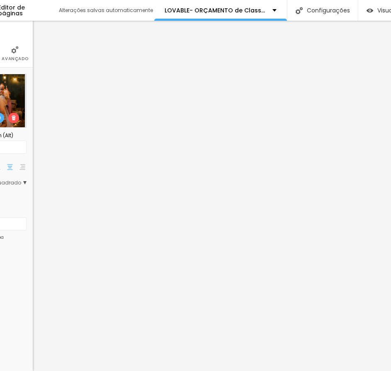
scroll to position [0, 140]
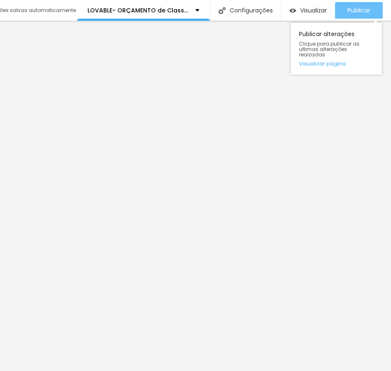
click at [370, 14] on button "Publicar" at bounding box center [359, 10] width 48 height 17
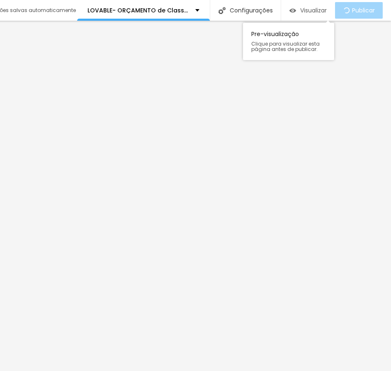
click at [309, 8] on span "Visualizar" at bounding box center [313, 10] width 27 height 7
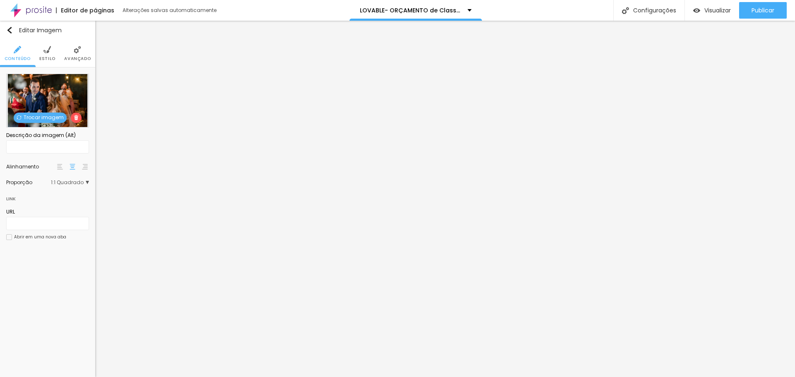
click at [51, 57] on span "Estilo" at bounding box center [47, 59] width 16 height 4
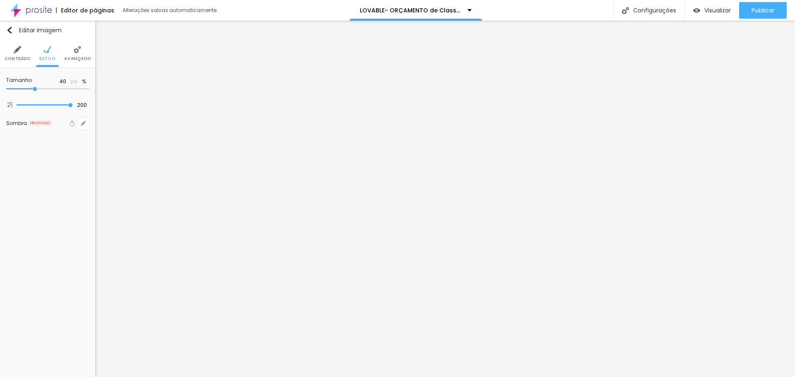
click at [64, 52] on ul "Conteúdo Estilo Avançado" at bounding box center [47, 54] width 95 height 28
click at [81, 62] on li "Avançado" at bounding box center [77, 53] width 27 height 27
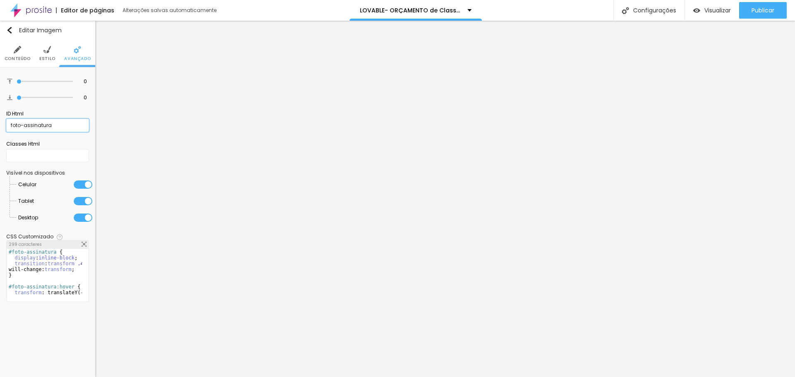
click at [37, 125] on input "foto-assinatura" at bounding box center [47, 125] width 83 height 13
click at [51, 269] on div "#foto-assinatura { display : inline-block ; transition : transform .45s ease, b…" at bounding box center [85, 278] width 156 height 58
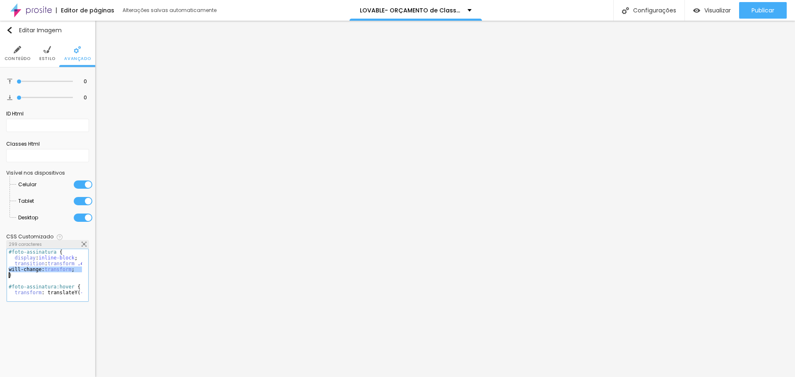
click at [51, 269] on div "#foto-assinatura { display : inline-block ; transition : transform .45s ease, b…" at bounding box center [85, 278] width 156 height 58
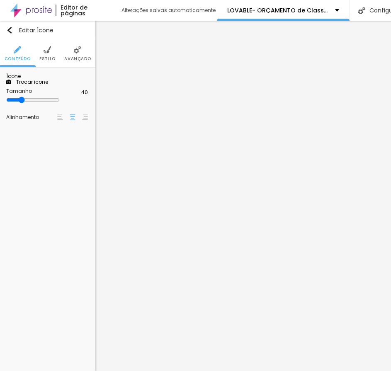
click at [46, 54] on li "Estilo" at bounding box center [47, 53] width 16 height 27
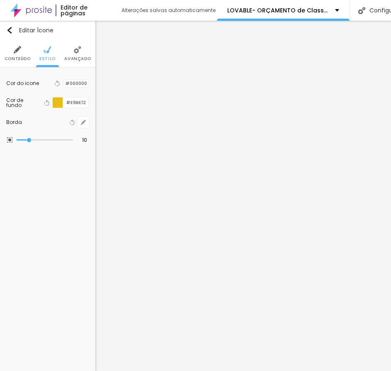
click at [70, 54] on li "Avançado" at bounding box center [77, 53] width 27 height 27
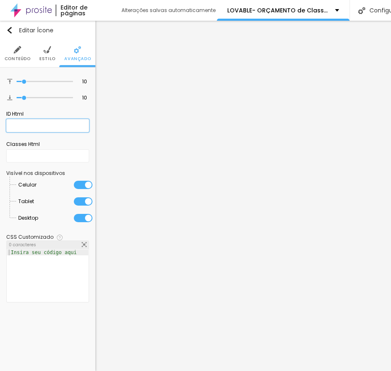
click at [29, 125] on input "text" at bounding box center [47, 125] width 83 height 13
paste input "foto-assinatura"
click at [53, 145] on div "Classes Html" at bounding box center [47, 143] width 83 height 7
click at [51, 157] on input "text" at bounding box center [47, 155] width 83 height 13
click at [53, 131] on input "foto-assinatura" at bounding box center [47, 125] width 83 height 13
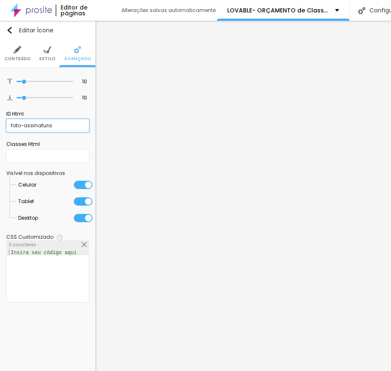
click at [53, 131] on input "foto-assinatura" at bounding box center [47, 125] width 83 height 13
paste input "<img src="banner.jpg" class="efeito-hover">"
type input "<img src="banner.jpg" class="efeito-hover">"
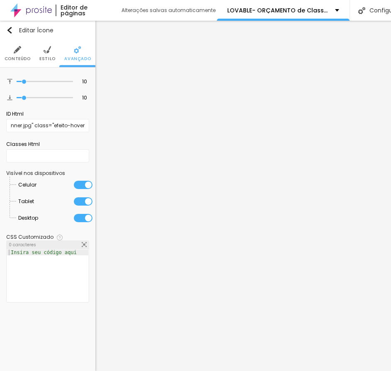
scroll to position [0, 0]
click at [27, 262] on div at bounding box center [47, 281] width 81 height 64
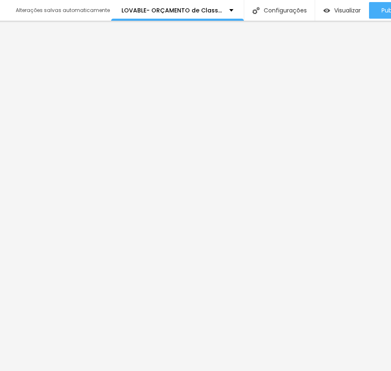
scroll to position [0, 109]
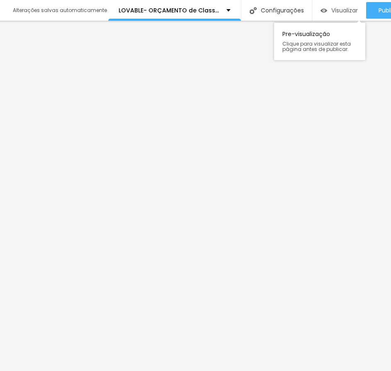
click at [343, 12] on span "Visualizar" at bounding box center [344, 10] width 27 height 7
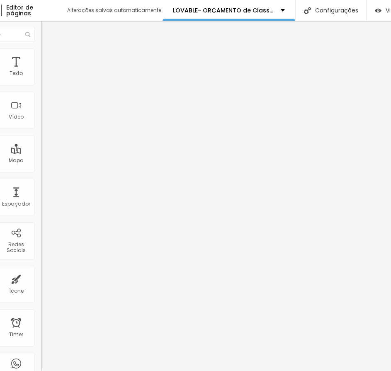
scroll to position [0, 0]
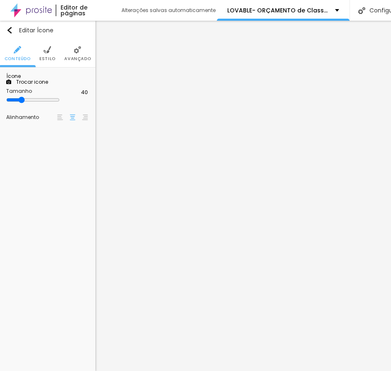
click at [48, 46] on img at bounding box center [46, 49] width 7 height 7
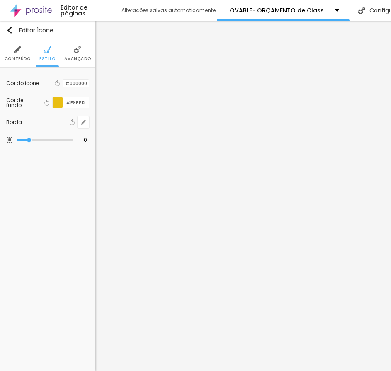
click at [78, 47] on img at bounding box center [77, 49] width 7 height 7
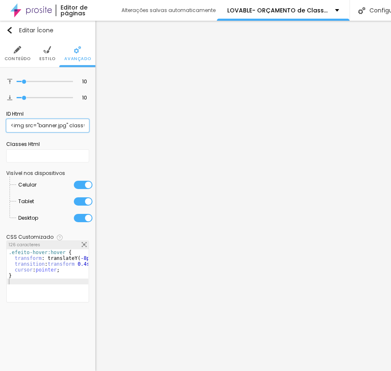
click at [54, 126] on input "<img src="banner.jpg" class="efeito-hover">" at bounding box center [47, 125] width 83 height 13
click at [50, 277] on div ".efeito-hover:hover { transform : translateY ( -8px ) scale ( 1.03 ) ; transiti…" at bounding box center [66, 278] width 118 height 58
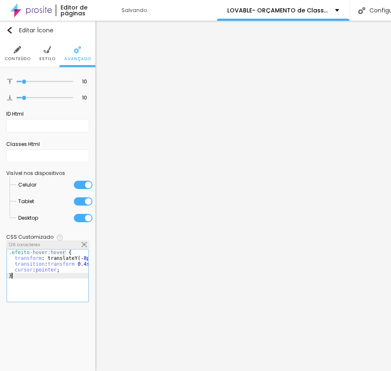
click at [50, 277] on div ".efeito-hover:hover { transform : translateY ( -8px ) scale ( 1.03 ) ; transiti…" at bounding box center [66, 278] width 118 height 58
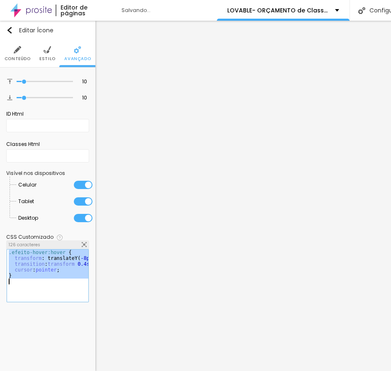
click at [50, 277] on div ".efeito-hover:hover { transform : translateY ( -8px ) scale ( 1.03 ) ; transiti…" at bounding box center [66, 278] width 118 height 58
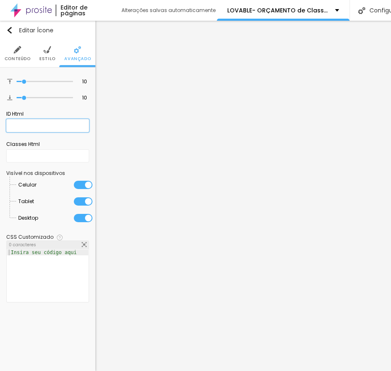
click at [18, 124] on input "text" at bounding box center [47, 125] width 83 height 13
paste input "foto-salto"
type input "foto-salto"
click at [33, 259] on div at bounding box center [47, 281] width 81 height 64
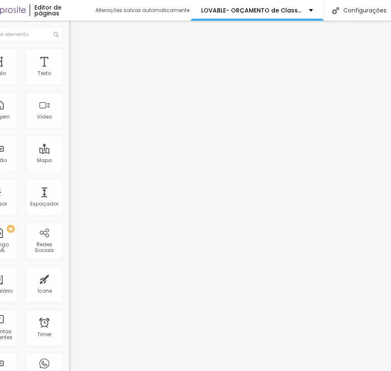
scroll to position [0, 140]
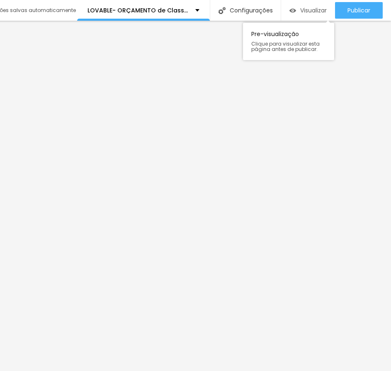
click at [315, 13] on span "Visualizar" at bounding box center [313, 10] width 27 height 7
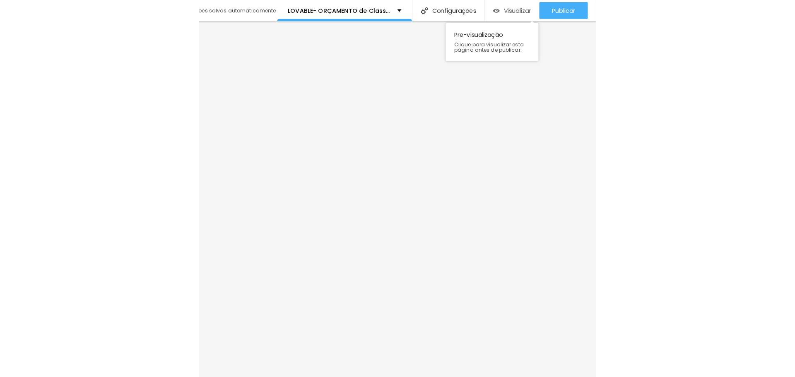
scroll to position [0, 0]
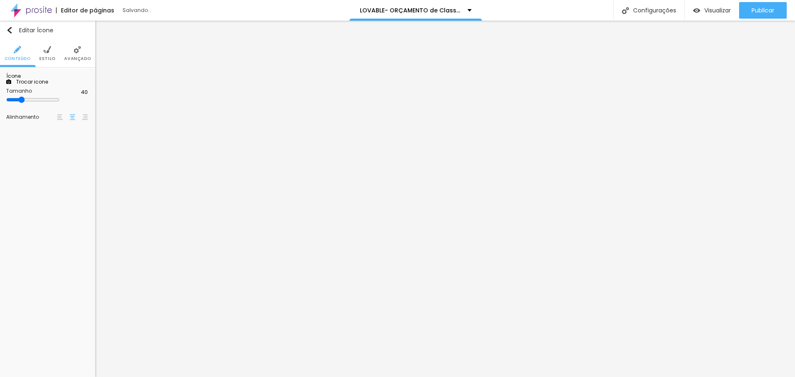
click at [51, 58] on span "Estilo" at bounding box center [47, 59] width 16 height 4
click at [79, 53] on img at bounding box center [77, 49] width 7 height 7
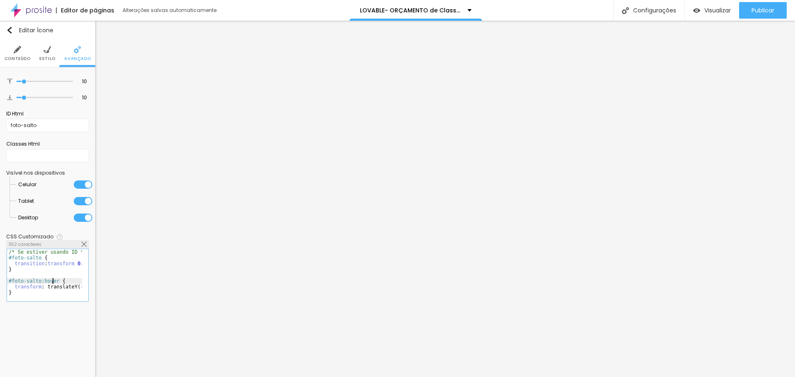
click at [53, 284] on div "/* Se estiver usando ID */ #foto-salto { transition : transform 0.4s cubic-bezi…" at bounding box center [100, 278] width 186 height 58
click at [16, 255] on div "/* Se estiver usando ID */ #foto-salto { transition : transform 0.4s cubic-bezi…" at bounding box center [100, 278] width 186 height 58
click at [25, 253] on div "/* Se estiver usando ID */ #foto-salto { transition : transform 0.4s cubic-bezi…" at bounding box center [100, 278] width 186 height 58
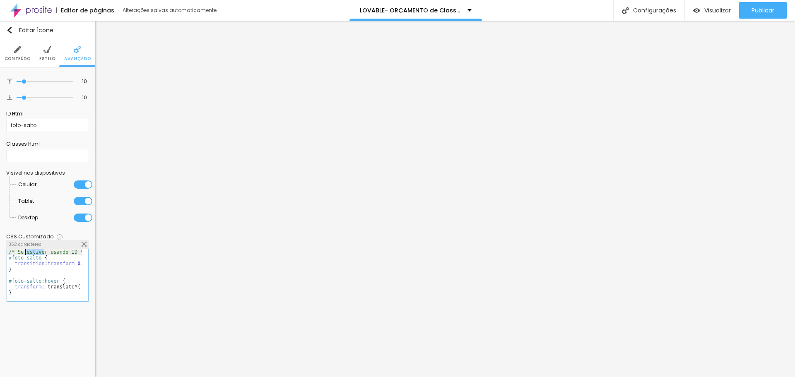
click at [25, 253] on div "/* Se estiver usando ID */ #foto-salto { transition : transform 0.4s cubic-bezi…" at bounding box center [100, 278] width 186 height 58
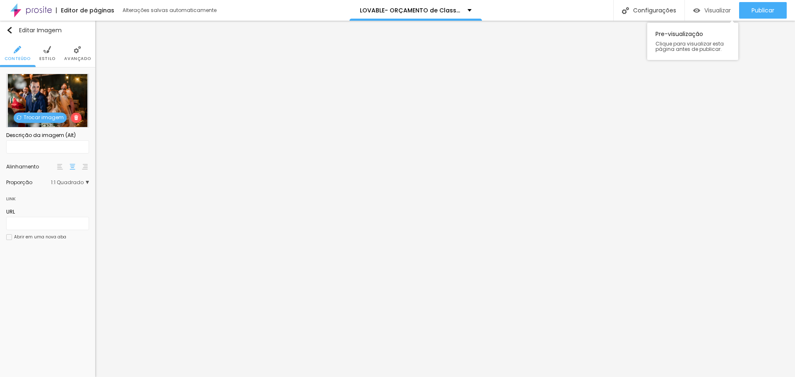
click at [390, 8] on span "Visualizar" at bounding box center [717, 10] width 27 height 7
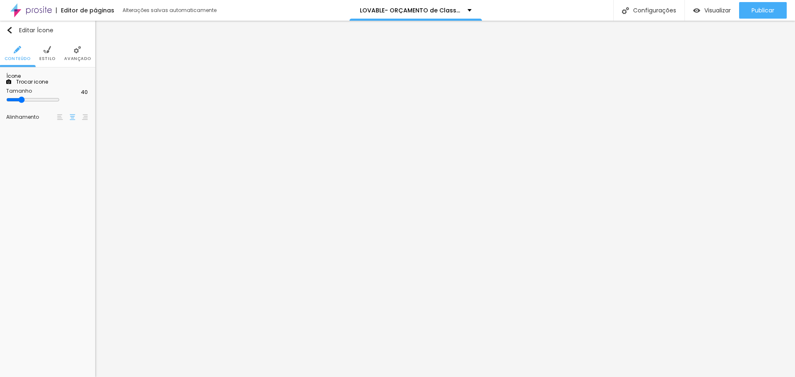
click at [49, 51] on img at bounding box center [46, 49] width 7 height 7
click at [77, 63] on li "Avançado" at bounding box center [77, 53] width 27 height 27
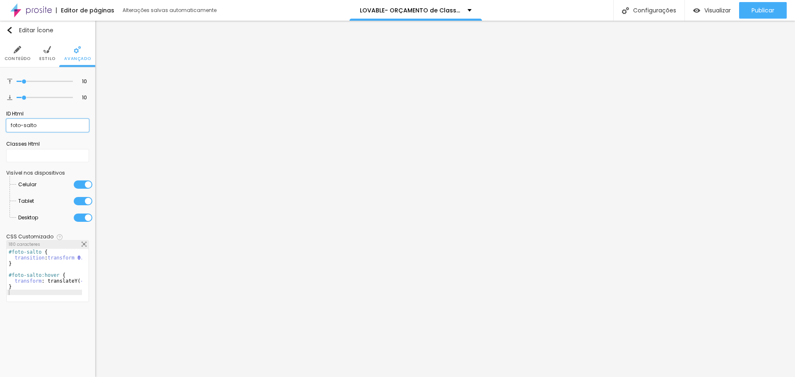
click at [42, 127] on input "foto-salto" at bounding box center [47, 125] width 83 height 13
click at [42, 260] on div "#foto-salto { transition : transform 0.4s cubic-bezier ( 0.68 , -0.55 , 0.27 , …" at bounding box center [115, 278] width 217 height 58
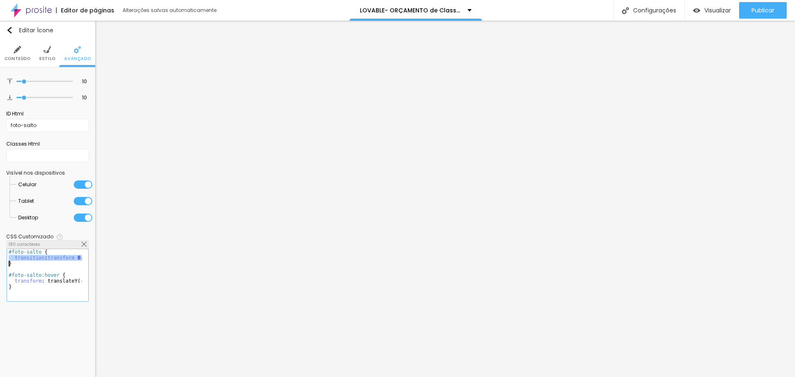
click at [42, 260] on div "#foto-salto { transition : transform 0.4s cubic-bezier ( 0.68 , -0.55 , 0.27 , …" at bounding box center [115, 278] width 217 height 58
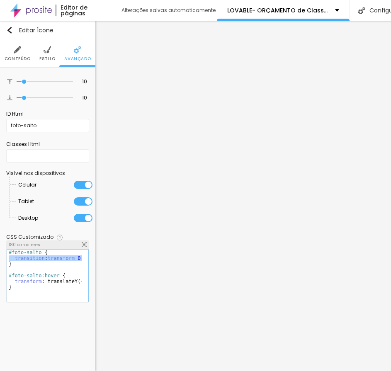
click at [53, 272] on div "#foto-salto { transition : transform 0.4s cubic-bezier ( 0.68 , -0.55 , 0.27 , …" at bounding box center [115, 278] width 217 height 58
click at [9, 263] on div "#foto-salto { transition : transform 0.4s cubic-bezier ( 0.68 , -0.55 , 0.27 , …" at bounding box center [115, 278] width 217 height 58
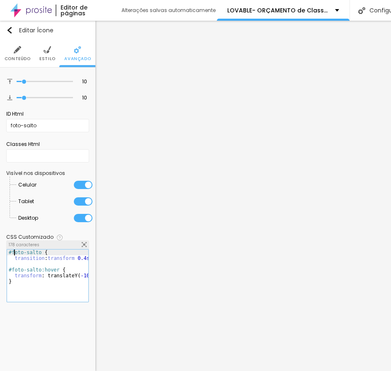
click at [14, 258] on div "#foto-salto { transition : transform 0.4s cubic-bezier ( 0.68 , -0.55 , 0.27 , …" at bounding box center [116, 278] width 219 height 58
click at [60, 263] on div "#foto-salto { transition : transform 0.4s cubic-bezier ( 0.68 , -0.55 , 0.27 , …" at bounding box center [131, 278] width 249 height 58
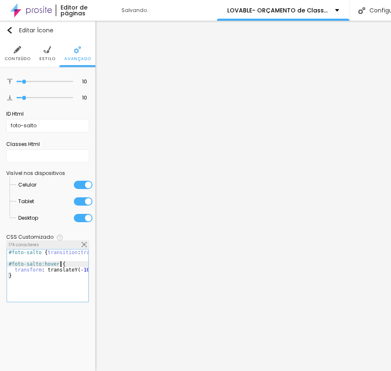
click at [14, 268] on div "#foto-salto { transition : transform 0.4s cubic-bezier ( 0.68 , -0.55 , 0.27 , …" at bounding box center [131, 278] width 249 height 58
click at [9, 272] on div "#foto-salto { transition : transform 0.4s cubic-bezier ( 0.68 , -0.55 , 0.27 , …" at bounding box center [131, 278] width 249 height 58
click at [70, 289] on div "#foto-salto { transition : transform 0.4s cubic-bezier ( 0.68 , -0.55 , 0.27 , …" at bounding box center [14, 278] width 249 height 58
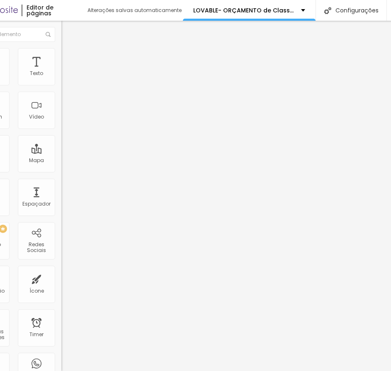
scroll to position [0, 103]
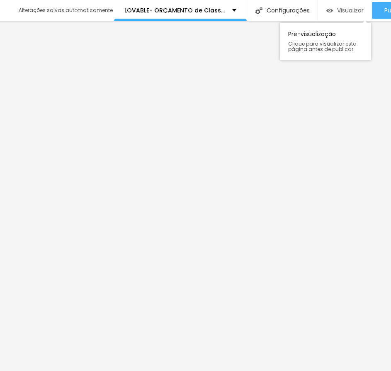
click at [339, 7] on span "Visualizar" at bounding box center [350, 10] width 27 height 7
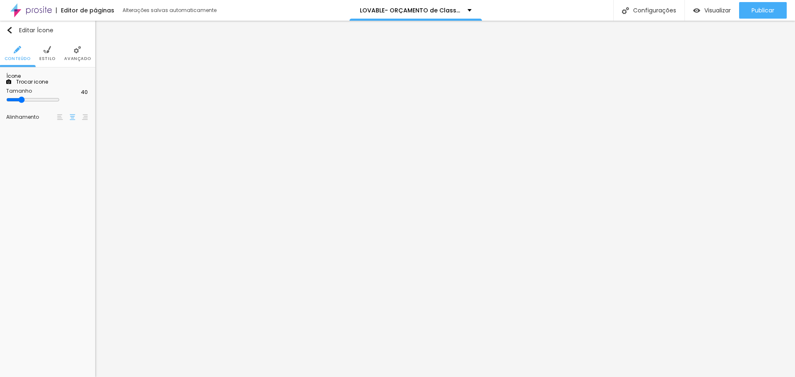
click at [68, 57] on span "Avançado" at bounding box center [77, 59] width 27 height 4
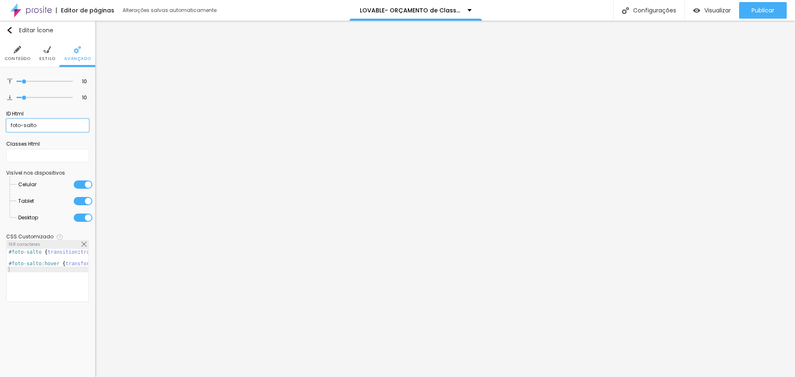
click at [47, 125] on input "foto-salto" at bounding box center [47, 125] width 83 height 13
click at [74, 256] on div "#foto-salto { transition : transform 0.4s cubic-bezier ( 0.68 , -0.55 , 0.27 , …" at bounding box center [131, 278] width 249 height 58
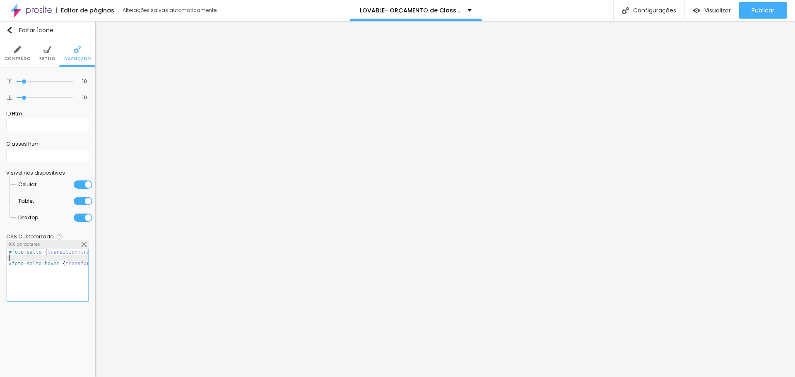
click at [74, 256] on div "#foto-salto { transition : transform 0.4s cubic-bezier ( 0.68 , -0.55 , 0.27 , …" at bounding box center [131, 278] width 249 height 58
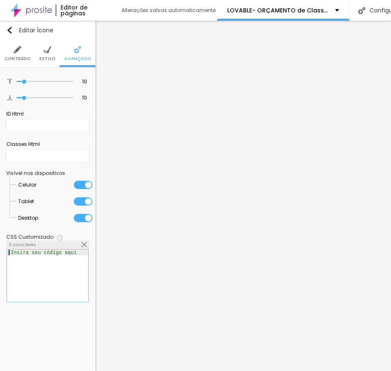
click at [40, 260] on div at bounding box center [47, 281] width 81 height 64
click at [21, 253] on div "/* Se estiver usando ID */ #foto-salto { transition : transform 0.4s cubic-bezi…" at bounding box center [100, 278] width 186 height 58
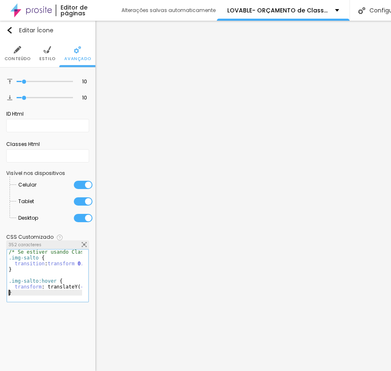
scroll to position [58, 0]
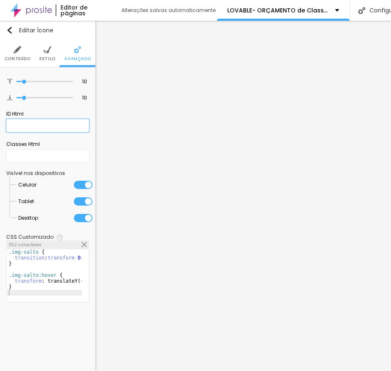
click at [29, 125] on input "text" at bounding box center [47, 125] width 83 height 13
paste input "foto-salto"
type input "foto-salto"
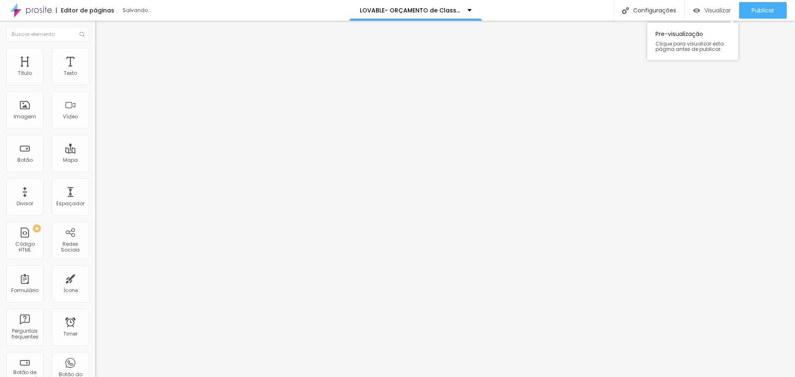
click at [390, 7] on span "Visualizar" at bounding box center [717, 10] width 27 height 7
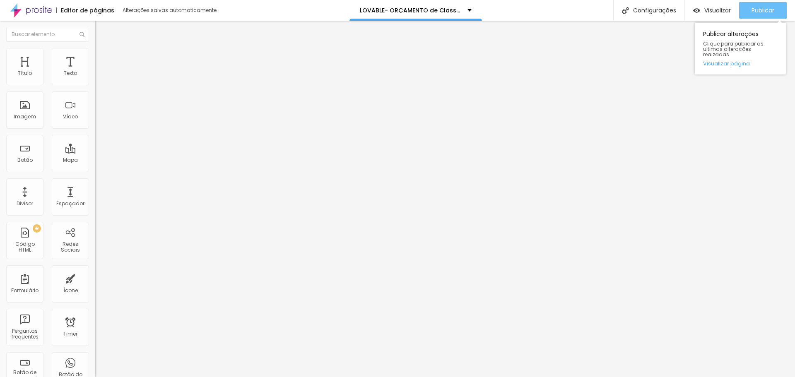
click at [390, 10] on span "Publicar" at bounding box center [763, 10] width 23 height 7
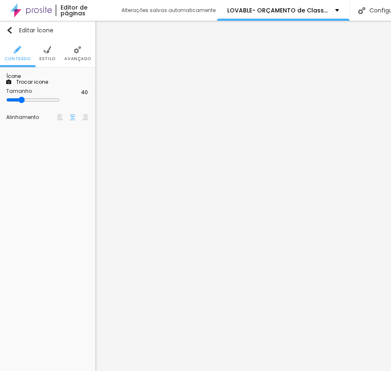
click at [46, 55] on li "Estilo" at bounding box center [47, 53] width 16 height 27
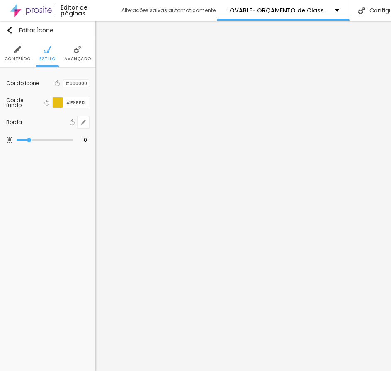
click at [79, 60] on span "Avançado" at bounding box center [77, 59] width 27 height 4
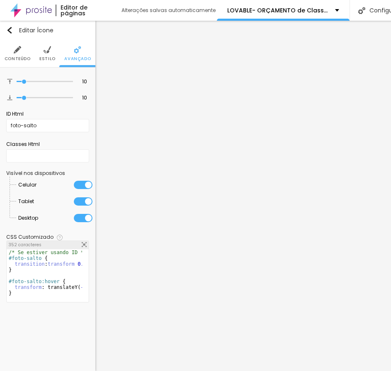
click at [21, 55] on li "Conteúdo" at bounding box center [18, 53] width 26 height 27
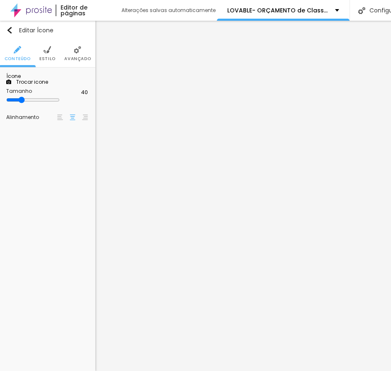
type input "28"
type input "26"
type input "24"
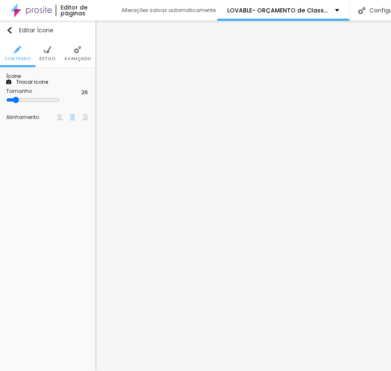
type input "24"
type input "26"
type input "30"
drag, startPoint x: 27, startPoint y: 154, endPoint x: 22, endPoint y: 156, distance: 5.2
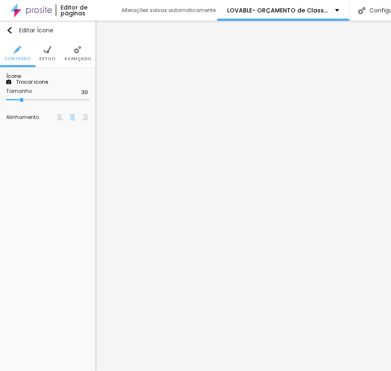
type input "30"
click at [22, 102] on input "range" at bounding box center [47, 100] width 83 height 4
click at [76, 96] on input "30" at bounding box center [82, 93] width 14 height 8
type input "4"
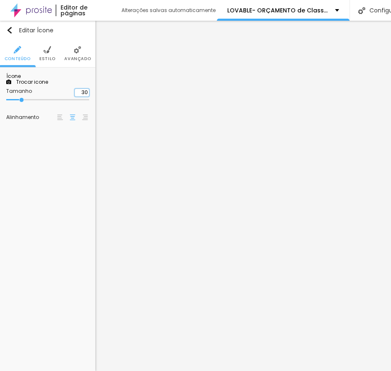
type input "12"
type input "40"
click at [87, 84] on div "Trocar icone" at bounding box center [47, 82] width 83 height 6
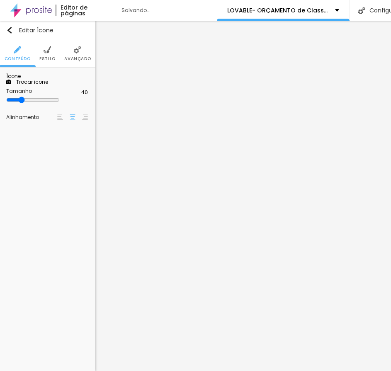
click at [47, 55] on li "Estilo" at bounding box center [47, 53] width 16 height 27
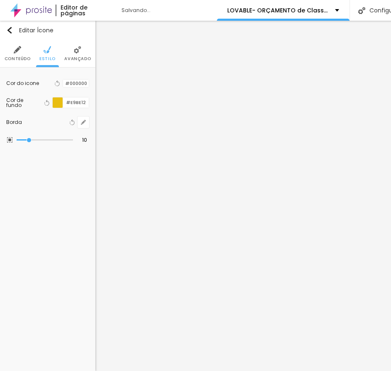
click at [72, 54] on li "Avançado" at bounding box center [77, 53] width 27 height 27
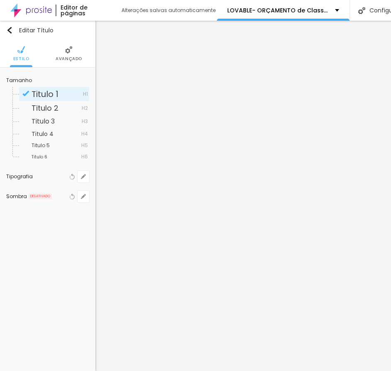
click at [64, 55] on li "Avançado" at bounding box center [68, 53] width 27 height 27
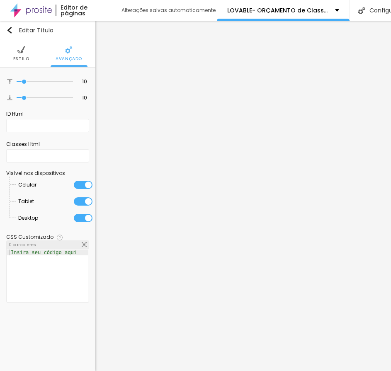
click at [10, 50] on ul "Estilo Avançado" at bounding box center [47, 54] width 95 height 28
click at [21, 52] on img at bounding box center [20, 49] width 7 height 7
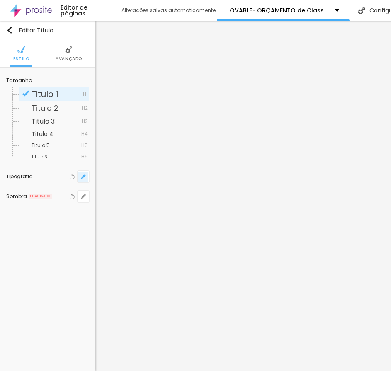
click at [84, 177] on icon "button" at bounding box center [83, 176] width 5 height 5
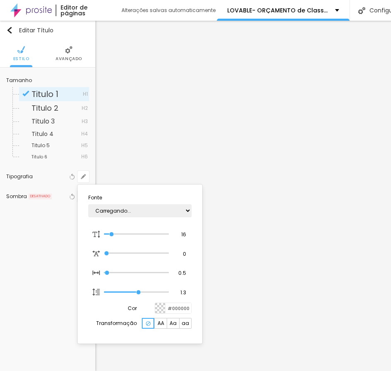
type input "1"
click at [126, 212] on select "AbrilFatface-Regular Actor-Regular Alegreya AlegreyaBlack [PERSON_NAME] [PERSON…" at bounding box center [139, 210] width 103 height 13
select select "CinzelDecorative-Regular"
click at [88, 204] on select "AbrilFatface-Regular Actor-Regular Alegreya AlegreyaBlack [PERSON_NAME] [PERSON…" at bounding box center [139, 210] width 103 height 13
type input "1"
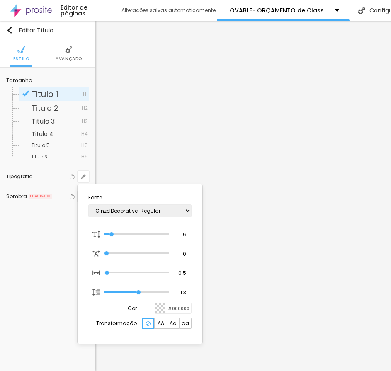
click at [204, 138] on div at bounding box center [195, 185] width 391 height 371
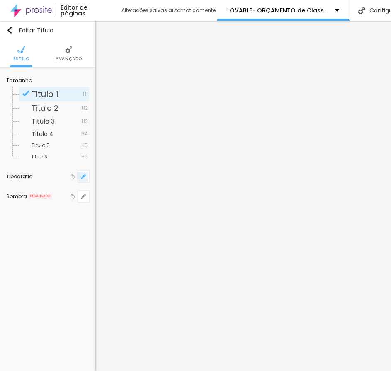
click at [80, 176] on button "button" at bounding box center [83, 177] width 12 height 12
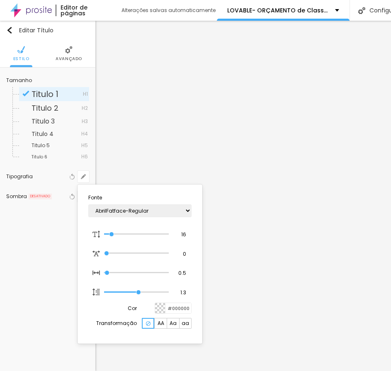
click at [160, 324] on span "AA" at bounding box center [160, 323] width 7 height 5
click at [171, 323] on span "Aa" at bounding box center [172, 323] width 7 height 5
click at [183, 325] on span "aa" at bounding box center [184, 323] width 7 height 5
type input "1"
click at [315, 289] on div at bounding box center [195, 185] width 391 height 371
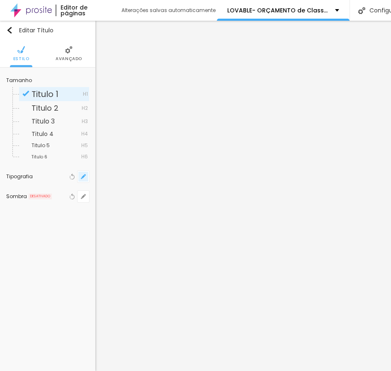
click at [85, 172] on button "button" at bounding box center [83, 177] width 12 height 12
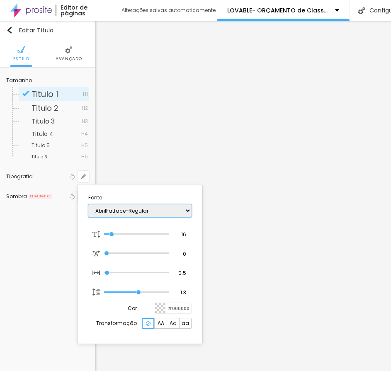
click at [173, 212] on select "AbrilFatface-Regular Actor-Regular Alegreya AlegreyaBlack [PERSON_NAME] [PERSON…" at bounding box center [139, 210] width 103 height 13
click at [186, 321] on span "aa" at bounding box center [184, 323] width 7 height 5
click at [185, 208] on select "AbrilFatface-Regular Actor-Regular Alegreya AlegreyaBlack [PERSON_NAME] [PERSON…" at bounding box center [139, 210] width 103 height 13
type input "1"
select select "CinzelDecorative-Regular"
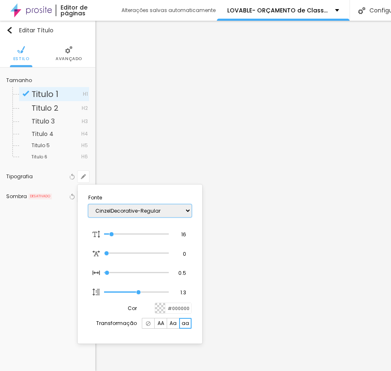
click at [88, 204] on select "AbrilFatface-Regular Actor-Regular Alegreya AlegreyaBlack [PERSON_NAME] [PERSON…" at bounding box center [139, 210] width 103 height 13
type input "1"
click at [267, 258] on div at bounding box center [195, 185] width 391 height 371
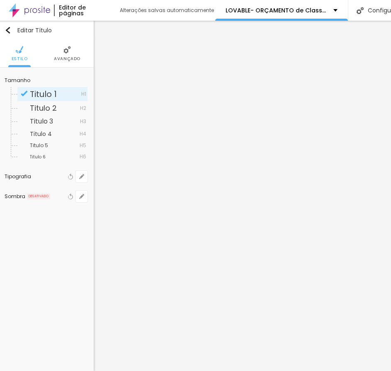
scroll to position [0, 0]
click at [83, 183] on div "Tipografia Voltar ao padrão" at bounding box center [47, 176] width 83 height 20
click at [83, 176] on icon "button" at bounding box center [83, 176] width 3 height 3
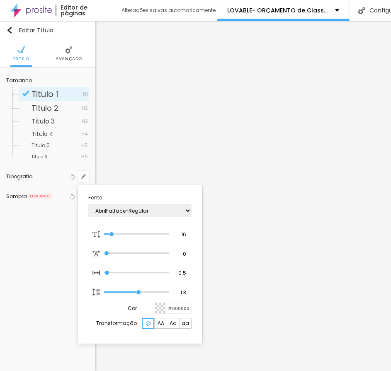
click at [191, 325] on section "Fonte AbrilFatface-Regular Actor-Regular Alegreya AlegreyaBlack [PERSON_NAME] […" at bounding box center [140, 264] width 118 height 152
click at [186, 323] on span "aa" at bounding box center [184, 323] width 7 height 5
click at [188, 209] on select "AbrilFatface-Regular Actor-Regular Alegreya AlegreyaBlack [PERSON_NAME] [PERSON…" at bounding box center [139, 210] width 103 height 13
type input "1"
select select "CinzelDecorative-Regular"
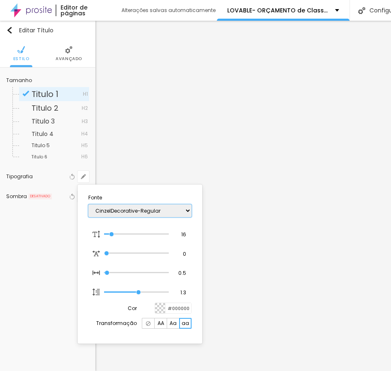
click at [88, 204] on select "AbrilFatface-Regular Actor-Regular Alegreya AlegreyaBlack [PERSON_NAME] [PERSON…" at bounding box center [139, 210] width 103 height 13
type input "1"
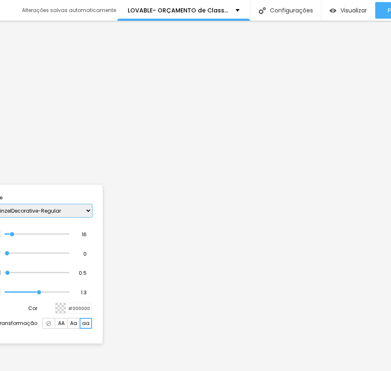
scroll to position [0, 140]
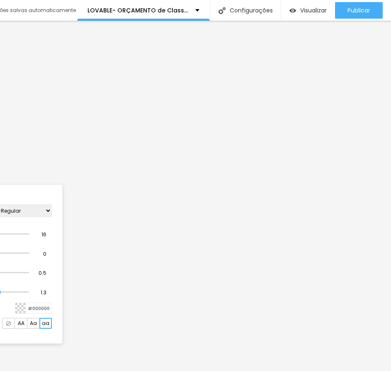
click at [346, 214] on div at bounding box center [195, 185] width 391 height 371
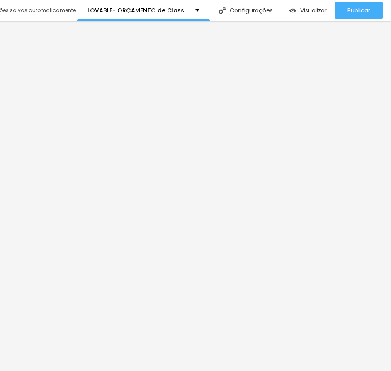
scroll to position [0, 0]
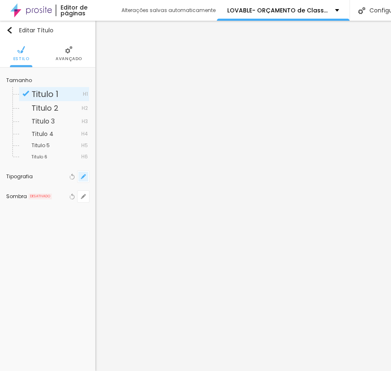
click at [80, 181] on button "button" at bounding box center [83, 177] width 12 height 12
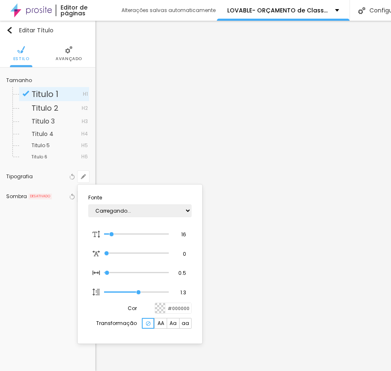
type input "1"
click at [170, 210] on select "AbrilFatface-Regular Actor-Regular Alegreya AlegreyaBlack [PERSON_NAME] [PERSON…" at bounding box center [139, 210] width 103 height 13
select select "CinzelDecorative-Regular"
click at [88, 204] on select "AbrilFatface-Regular Actor-Regular Alegreya AlegreyaBlack [PERSON_NAME] [PERSON…" at bounding box center [139, 210] width 103 height 13
type input "1"
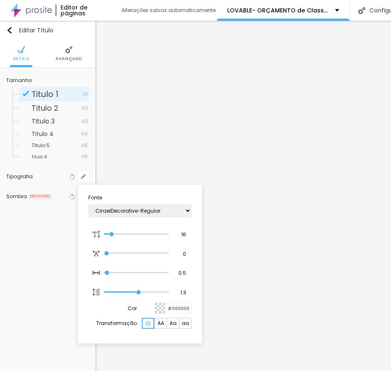
click at [225, 163] on div at bounding box center [195, 185] width 391 height 371
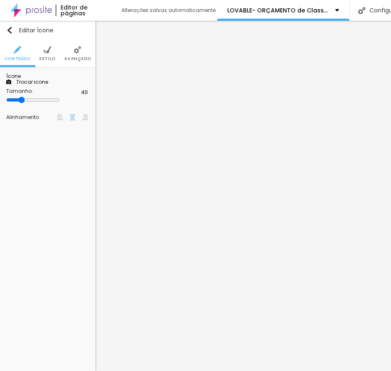
click at [48, 85] on span "Trocar icone" at bounding box center [29, 81] width 37 height 7
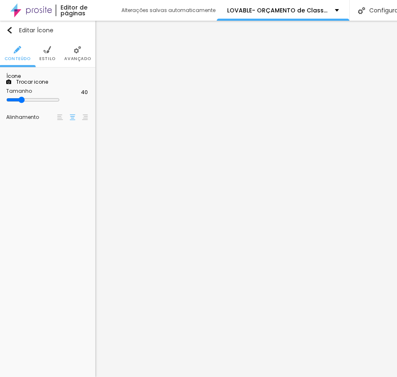
scroll to position [222, 325]
type input "estrela"
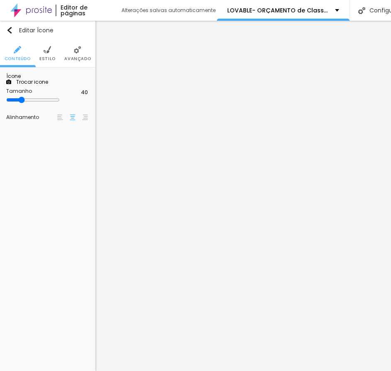
click at [48, 85] on span "Trocar icone" at bounding box center [29, 81] width 37 height 7
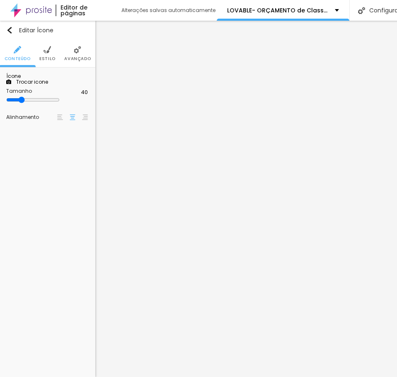
type input "coração"
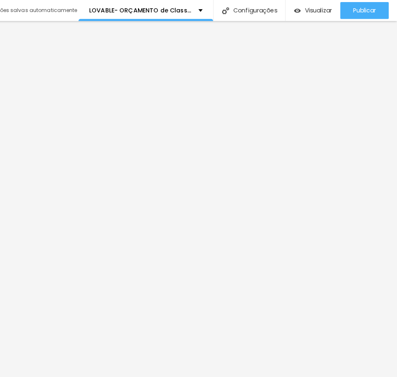
scroll to position [0, 0]
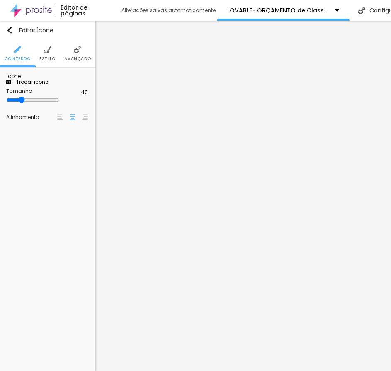
click at [48, 85] on span "Trocar icone" at bounding box center [29, 81] width 37 height 7
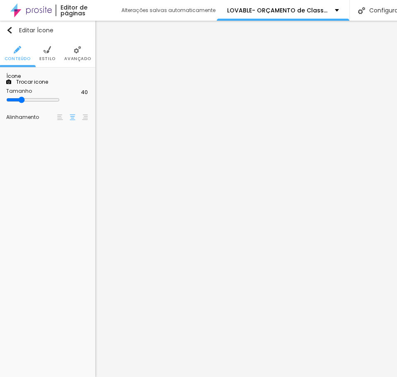
scroll to position [222, 325]
type input "pessoas"
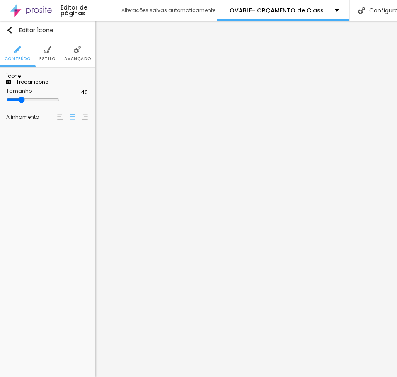
scroll to position [2775, 0]
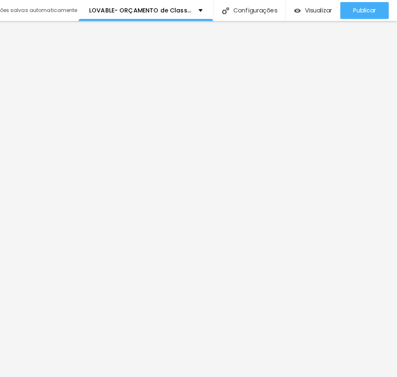
scroll to position [0, 0]
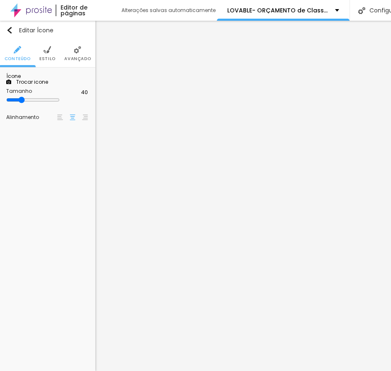
click at [43, 85] on span "Trocar icone" at bounding box center [29, 81] width 37 height 7
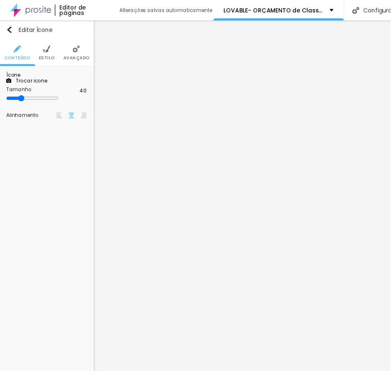
scroll to position [222, 325]
type input "foto"
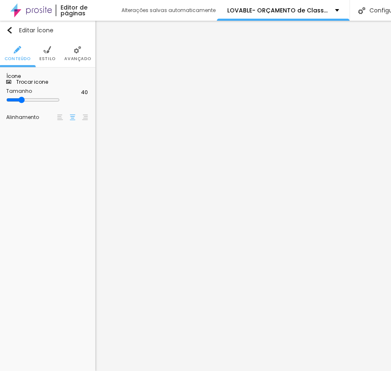
click at [31, 104] on div at bounding box center [47, 99] width 83 height 7
type input "46"
type input "48"
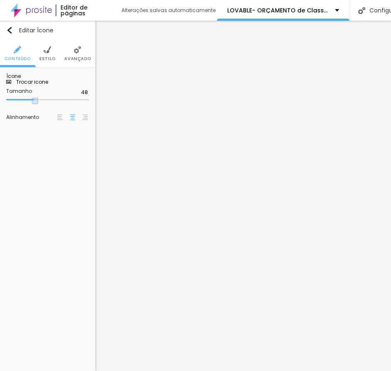
type input "54"
type input "56"
type input "64"
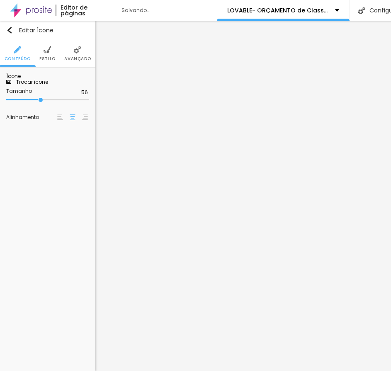
type input "64"
type input "70"
type input "74"
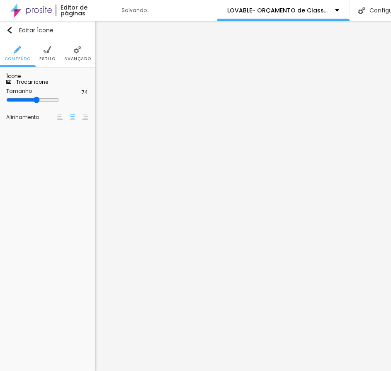
type input "80"
type input "88"
type input "84"
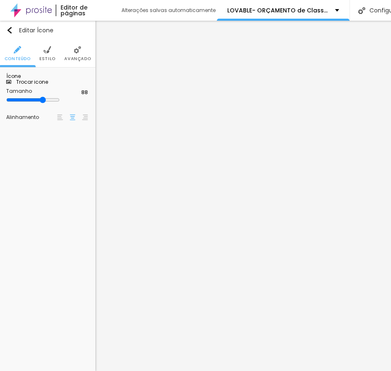
type input "84"
type input "82"
type input "76"
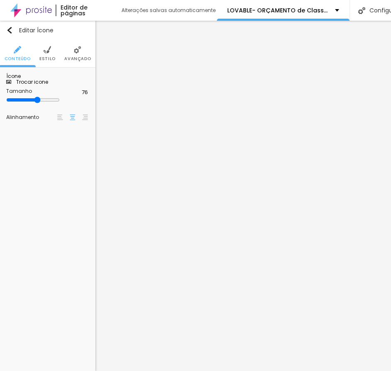
type input "72"
drag, startPoint x: 29, startPoint y: 153, endPoint x: 51, endPoint y: 154, distance: 22.0
type input "72"
click at [51, 102] on input "range" at bounding box center [47, 100] width 83 height 4
click at [80, 96] on input "72" at bounding box center [82, 93] width 14 height 8
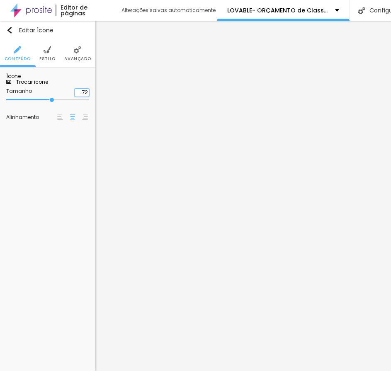
click at [80, 96] on input "72" at bounding box center [82, 93] width 14 height 8
type input "7"
type input "12"
type input "70"
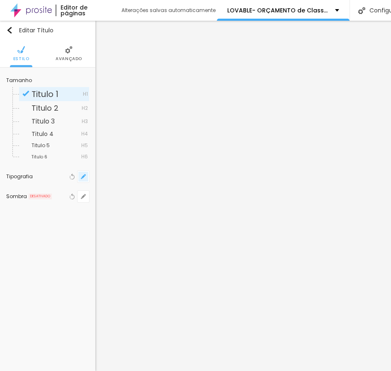
click at [81, 175] on icon "button" at bounding box center [83, 176] width 5 height 5
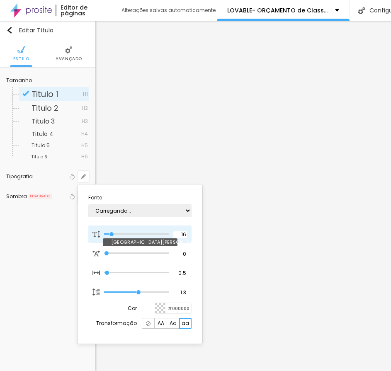
type input "1"
click at [181, 233] on input "16" at bounding box center [180, 234] width 14 height 7
type input "8"
type input "2"
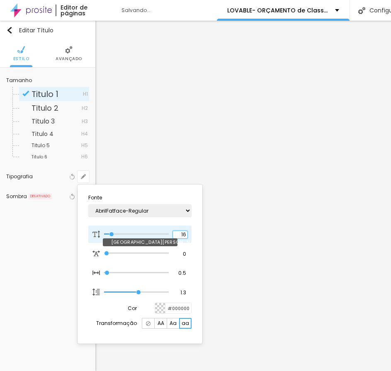
type input "1"
type input "20"
type input "1"
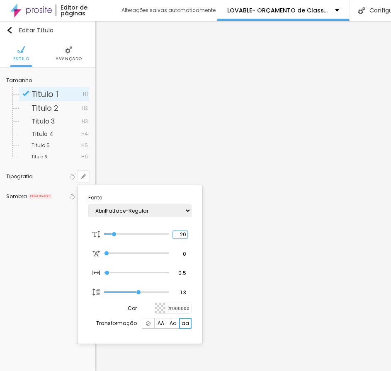
type input "20"
click at [284, 176] on div at bounding box center [195, 185] width 391 height 371
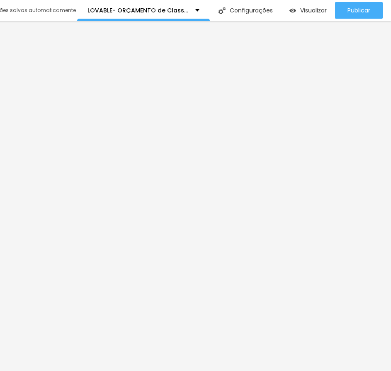
scroll to position [0, 0]
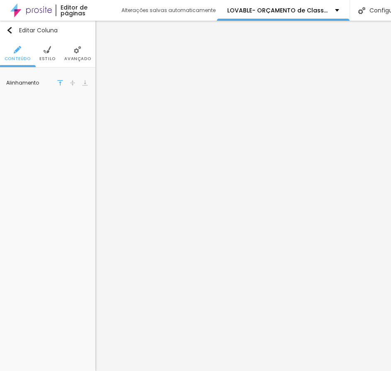
click at [75, 57] on span "Avançado" at bounding box center [77, 59] width 27 height 4
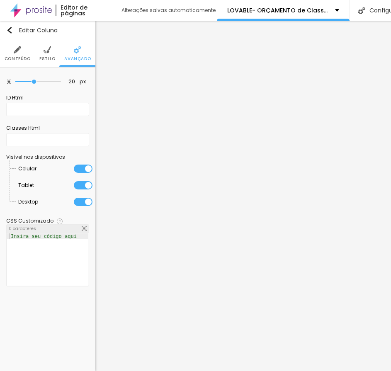
click at [44, 60] on span "Estilo" at bounding box center [47, 59] width 16 height 4
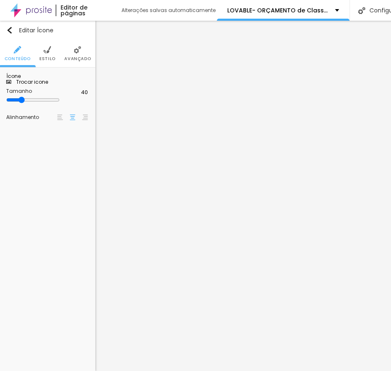
click at [48, 85] on span "Trocar icone" at bounding box center [29, 81] width 37 height 7
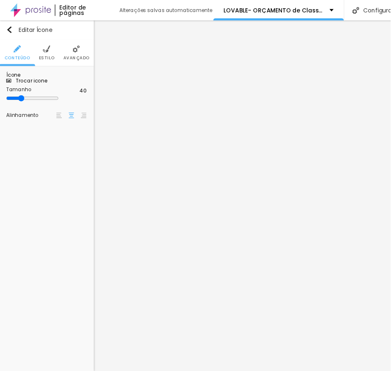
scroll to position [222, 325]
type input "estrela"
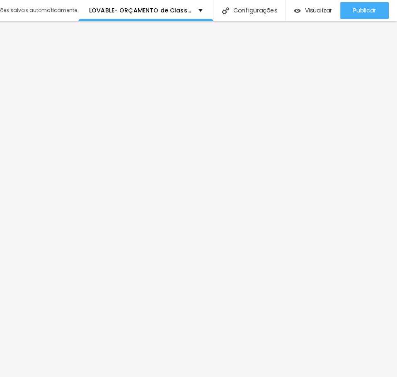
scroll to position [0, 0]
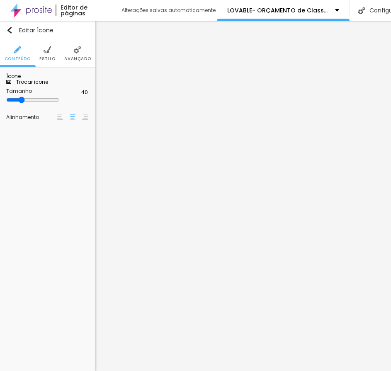
click at [44, 85] on span "Trocar icone" at bounding box center [29, 81] width 37 height 7
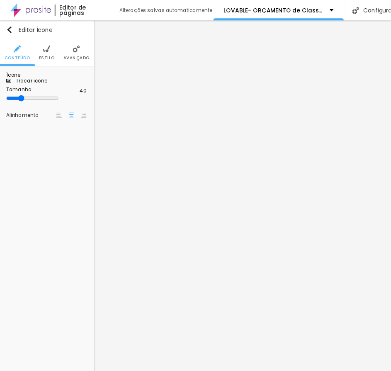
scroll to position [222, 325]
type input "pessoa"
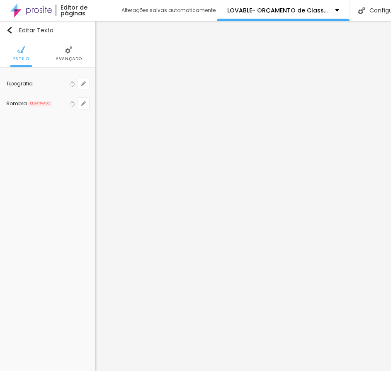
click at [70, 57] on span "Avançado" at bounding box center [68, 59] width 27 height 4
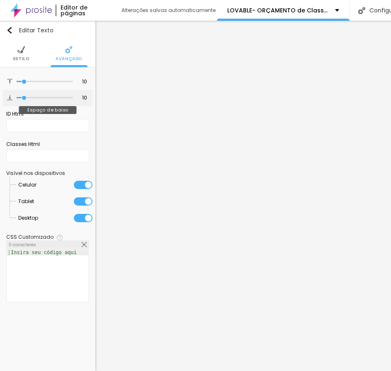
type input "0"
drag, startPoint x: 22, startPoint y: 97, endPoint x: 0, endPoint y: 103, distance: 23.6
type input "0"
click at [17, 100] on input "range" at bounding box center [45, 98] width 56 height 4
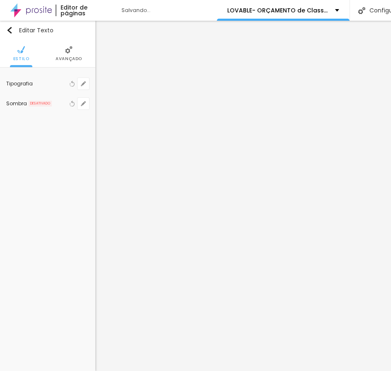
click at [74, 58] on span "Avançado" at bounding box center [68, 59] width 27 height 4
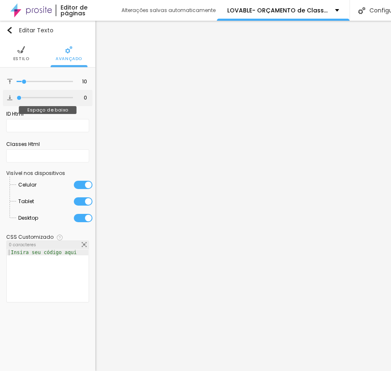
click at [17, 100] on input "range" at bounding box center [45, 98] width 56 height 4
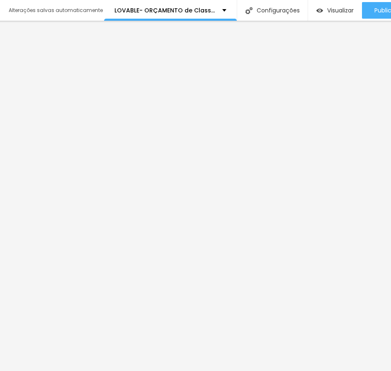
scroll to position [0, 0]
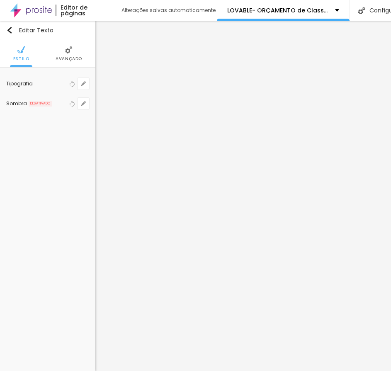
click at [77, 51] on li "Avançado" at bounding box center [68, 53] width 27 height 27
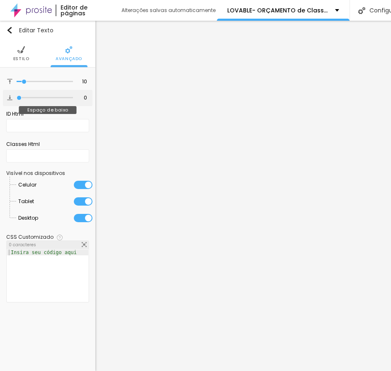
drag, startPoint x: 23, startPoint y: 97, endPoint x: 0, endPoint y: 108, distance: 25.8
click at [17, 100] on input "range" at bounding box center [45, 98] width 56 height 4
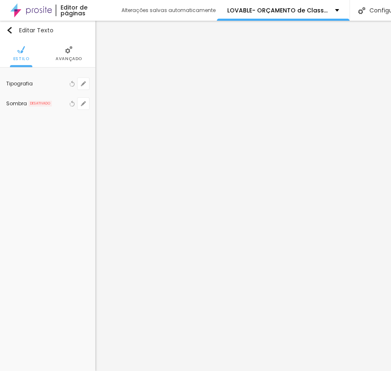
click at [72, 57] on span "Avançado" at bounding box center [68, 59] width 27 height 4
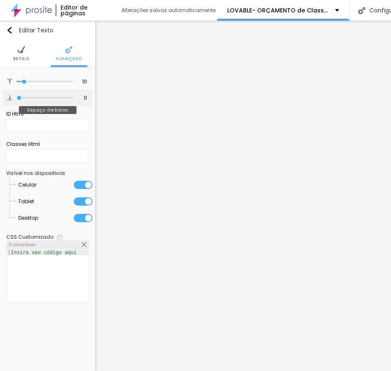
drag, startPoint x: 26, startPoint y: 98, endPoint x: 9, endPoint y: 102, distance: 18.0
click at [17, 100] on input "range" at bounding box center [45, 98] width 56 height 4
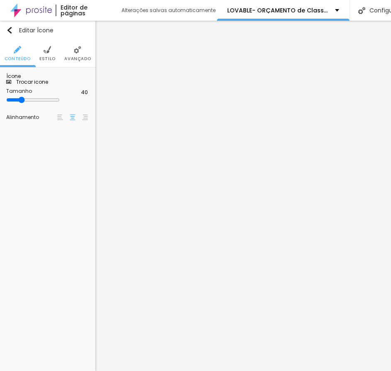
click at [48, 85] on span "Trocar icone" at bounding box center [29, 81] width 37 height 7
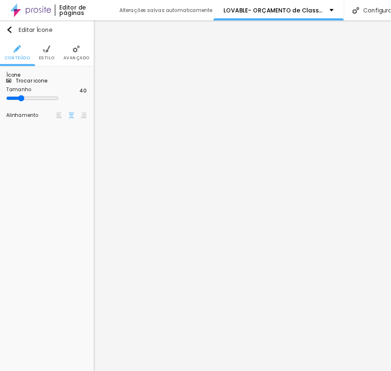
scroll to position [222, 325]
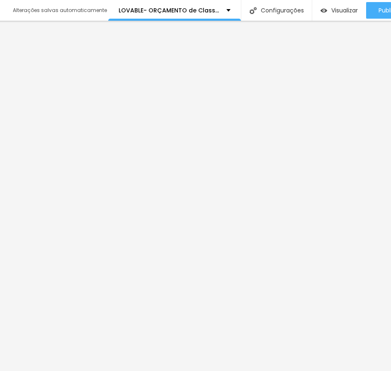
scroll to position [0, 114]
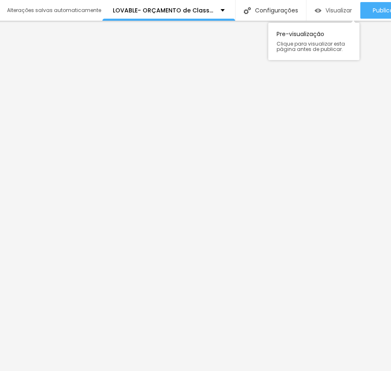
click at [338, 14] on span "Visualizar" at bounding box center [338, 10] width 27 height 7
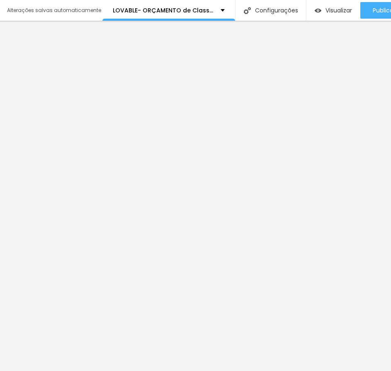
scroll to position [0, 0]
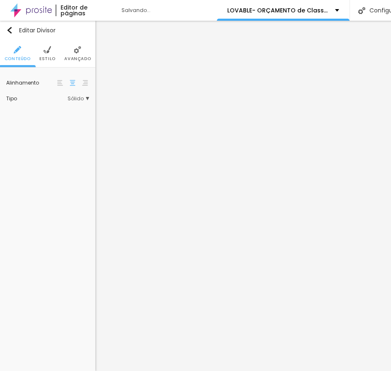
click at [75, 53] on img at bounding box center [77, 49] width 7 height 7
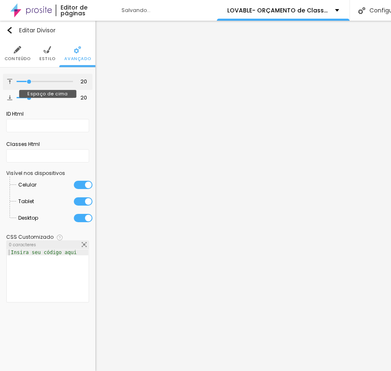
drag, startPoint x: 29, startPoint y: 82, endPoint x: 0, endPoint y: 92, distance: 30.6
click at [17, 84] on input "range" at bounding box center [45, 82] width 56 height 4
click at [24, 99] on input "range" at bounding box center [45, 98] width 56 height 4
click at [43, 57] on span "Estilo" at bounding box center [47, 59] width 16 height 4
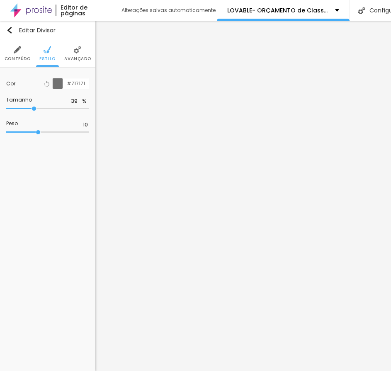
drag, startPoint x: 29, startPoint y: 113, endPoint x: 34, endPoint y: 113, distance: 5.4
click at [34, 111] on input "range" at bounding box center [47, 108] width 83 height 4
drag, startPoint x: 39, startPoint y: 133, endPoint x: 18, endPoint y: 135, distance: 21.2
click at [18, 134] on input "range" at bounding box center [47, 132] width 83 height 4
click at [57, 84] on div at bounding box center [58, 83] width 10 height 10
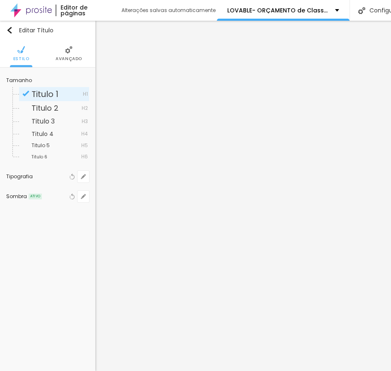
click at [69, 55] on li "Avançado" at bounding box center [68, 53] width 27 height 27
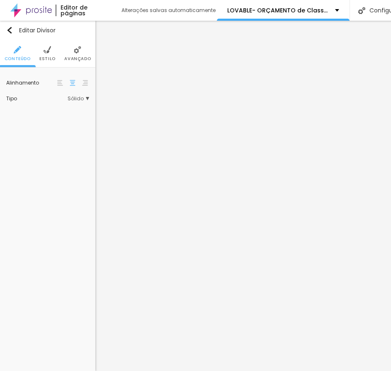
click at [58, 58] on ul "Conteúdo Estilo Avançado" at bounding box center [47, 54] width 95 height 28
click at [44, 57] on span "Estilo" at bounding box center [47, 59] width 16 height 4
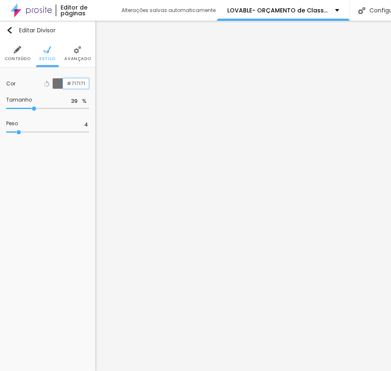
click at [70, 83] on input "#717171" at bounding box center [76, 83] width 26 height 10
paste input "E9BE12"
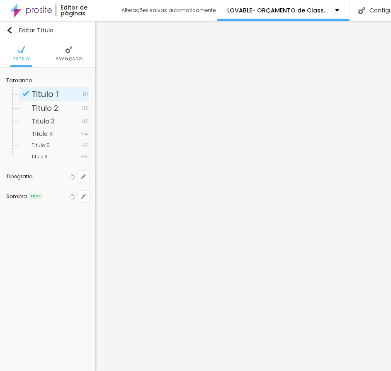
click at [67, 49] on img at bounding box center [68, 49] width 7 height 7
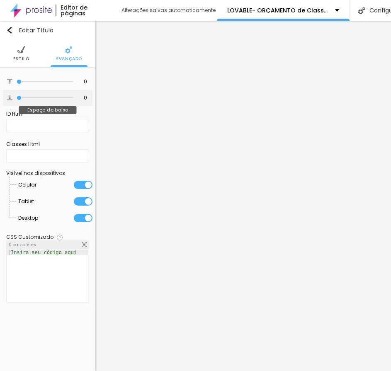
drag, startPoint x: 24, startPoint y: 97, endPoint x: 15, endPoint y: 97, distance: 9.5
click at [17, 97] on input "range" at bounding box center [45, 98] width 56 height 4
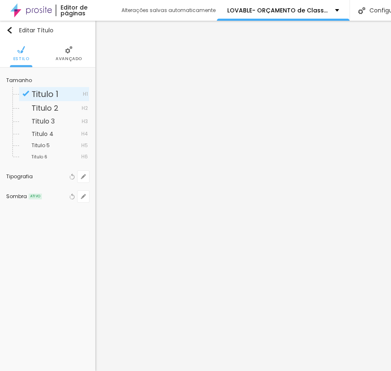
click at [62, 57] on span "Avançado" at bounding box center [68, 59] width 27 height 4
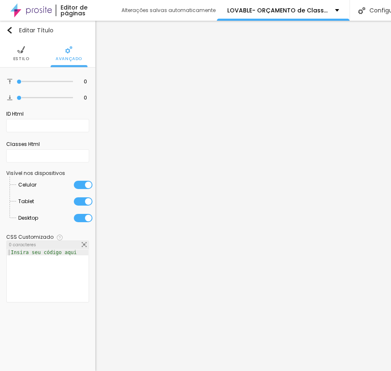
drag, startPoint x: 11, startPoint y: 104, endPoint x: 9, endPoint y: 109, distance: 5.6
click at [17, 100] on input "range" at bounding box center [45, 98] width 56 height 4
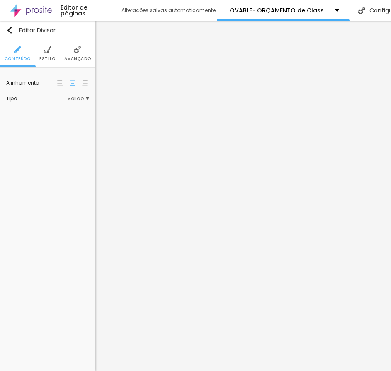
click at [63, 49] on ul "Conteúdo Estilo Avançado" at bounding box center [47, 54] width 95 height 28
click at [24, 50] on li "Conteúdo" at bounding box center [18, 53] width 26 height 27
click at [48, 49] on img at bounding box center [46, 49] width 7 height 7
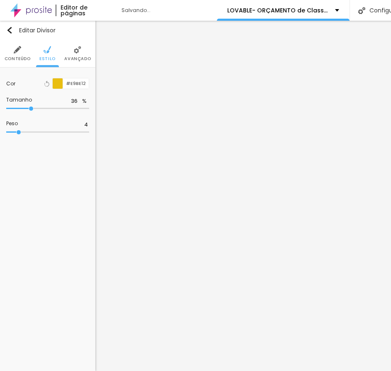
click at [31, 108] on input "range" at bounding box center [47, 108] width 83 height 4
click at [16, 133] on input "range" at bounding box center [47, 132] width 83 height 4
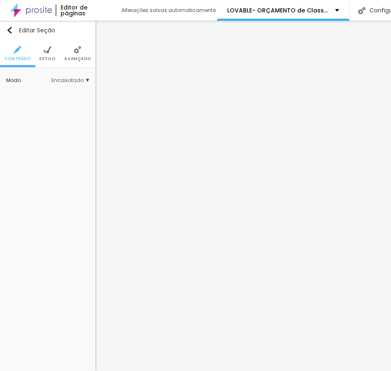
click at [59, 48] on ul "Conteúdo Estilo Avançado" at bounding box center [47, 54] width 95 height 28
click at [80, 55] on li "Avançado" at bounding box center [77, 53] width 27 height 27
click at [76, 58] on span "Avançado" at bounding box center [77, 59] width 27 height 4
